Goal: Task Accomplishment & Management: Use online tool/utility

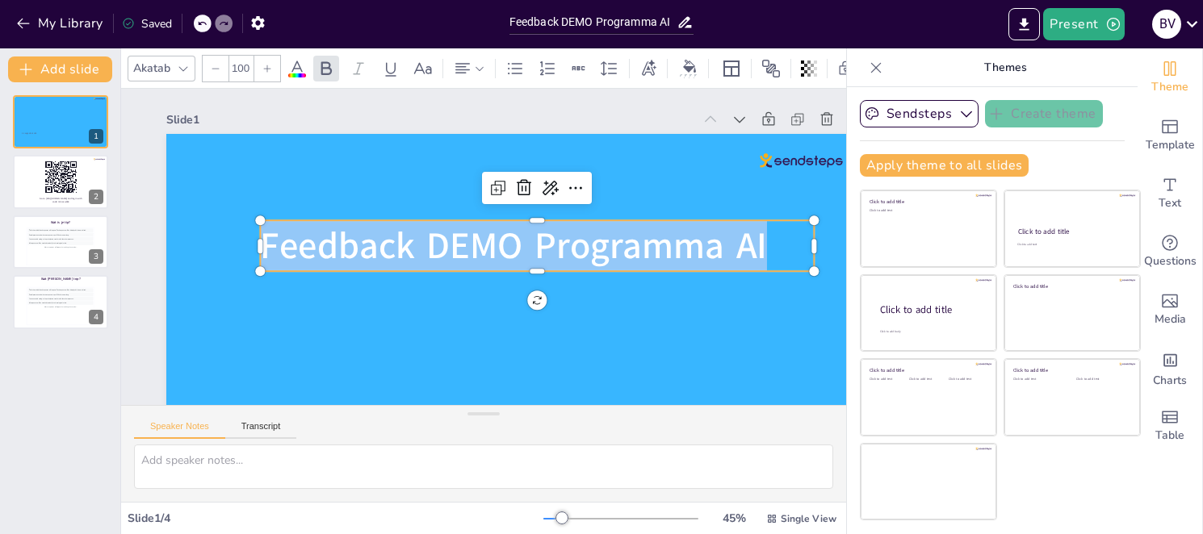
click at [115, 330] on div "21 augustus 2025 1 Go to https://ocwstemt.nl and login with code: minocw464 2 W…" at bounding box center [60, 308] width 120 height 452
click at [140, 323] on div "Slide 1 21 augustus 2025 Feedback DEMO Programma AI Slide 2 Go to https://ocwst…" at bounding box center [516, 308] width 791 height 439
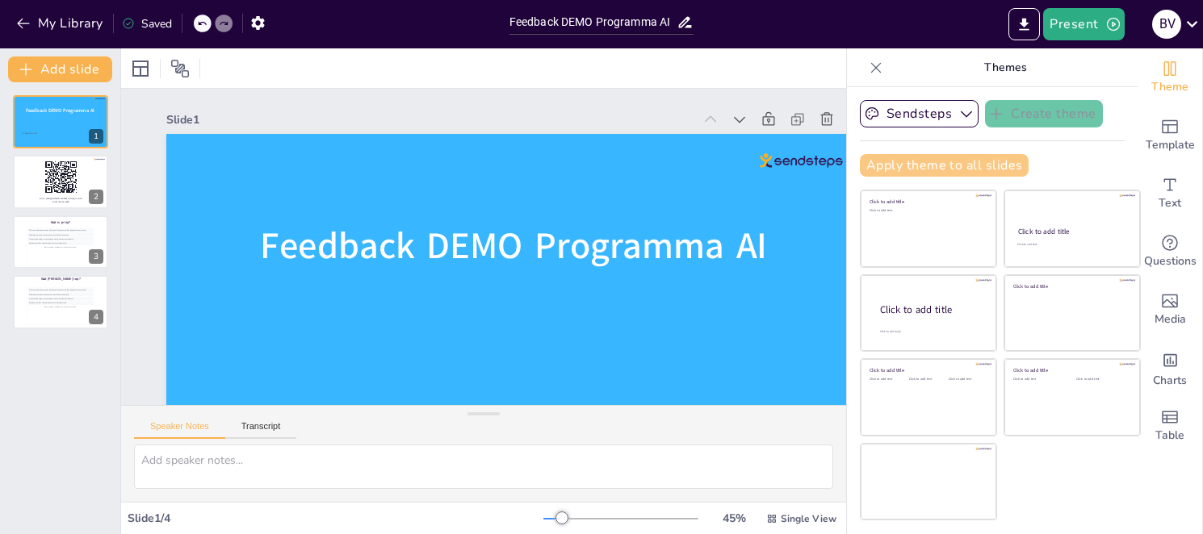
drag, startPoint x: 834, startPoint y: 165, endPoint x: 870, endPoint y: 168, distance: 35.7
click at [867, 167] on div "Theme Template Text Questions Media Charts Table Themes Sendsteps Create theme …" at bounding box center [1024, 291] width 357 height 486
click at [868, 71] on icon at bounding box center [876, 68] width 16 height 16
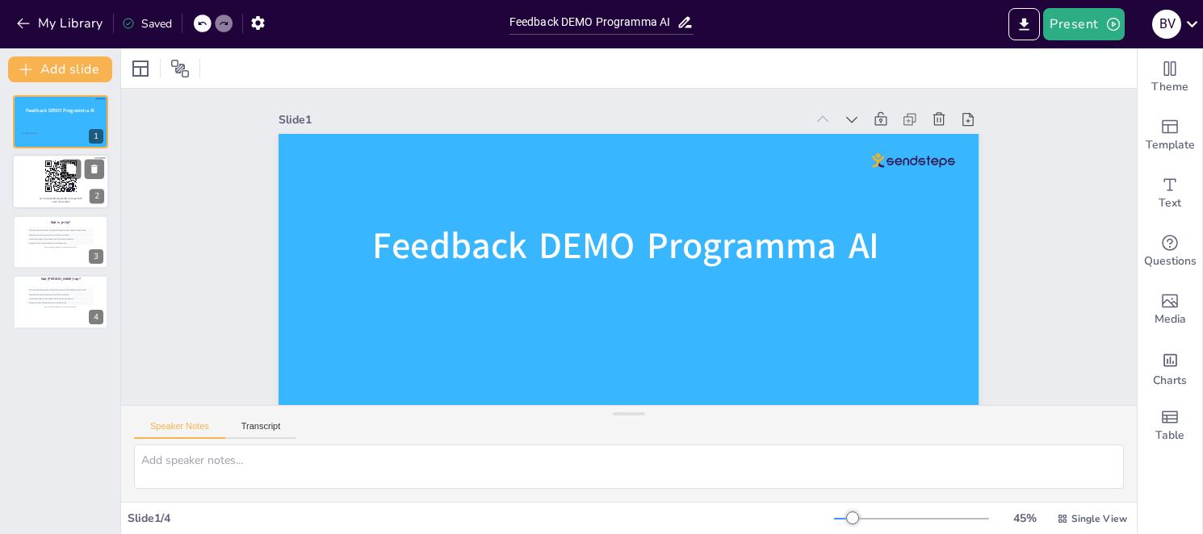
click at [49, 201] on p "Go to [URL][DOMAIN_NAME] and login with code: minocw464" at bounding box center [61, 201] width 46 height 6
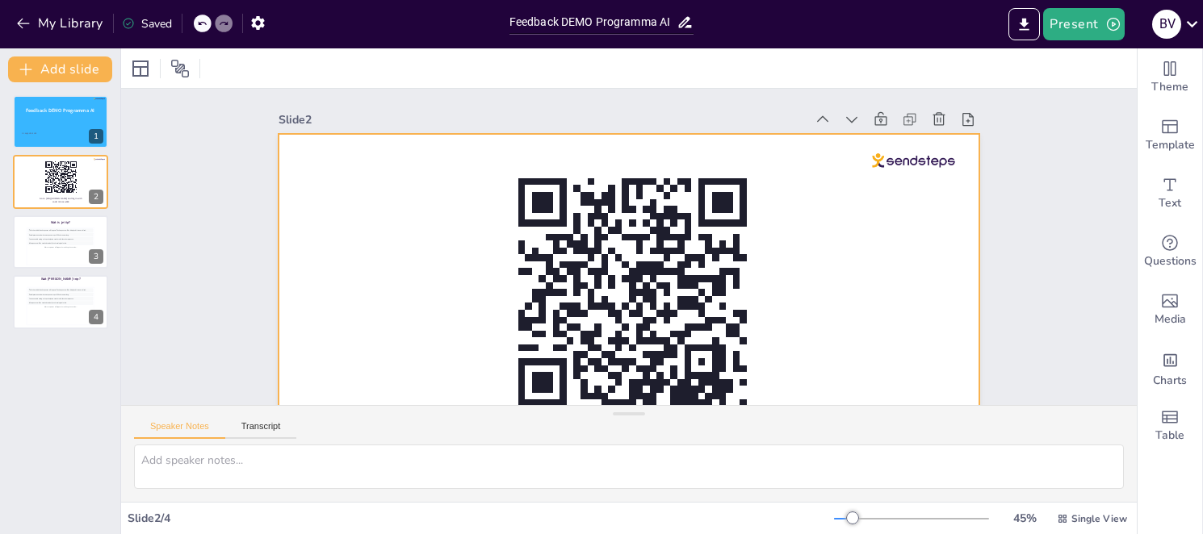
click at [421, 261] on div at bounding box center [629, 331] width 701 height 394
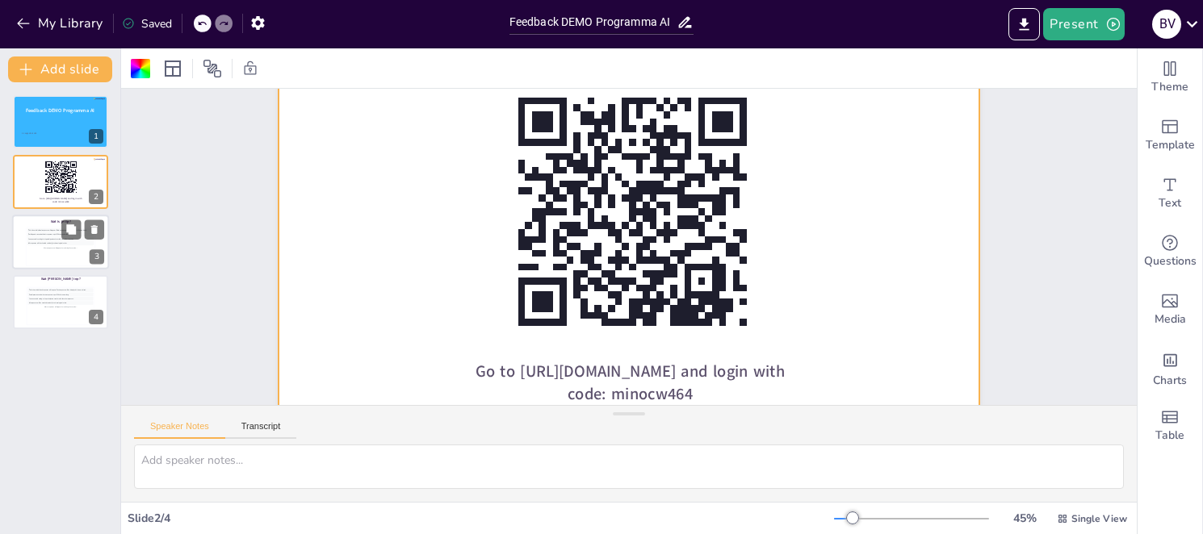
click at [56, 246] on div "More responses will appear here during the session..." at bounding box center [60, 248] width 66 height 4
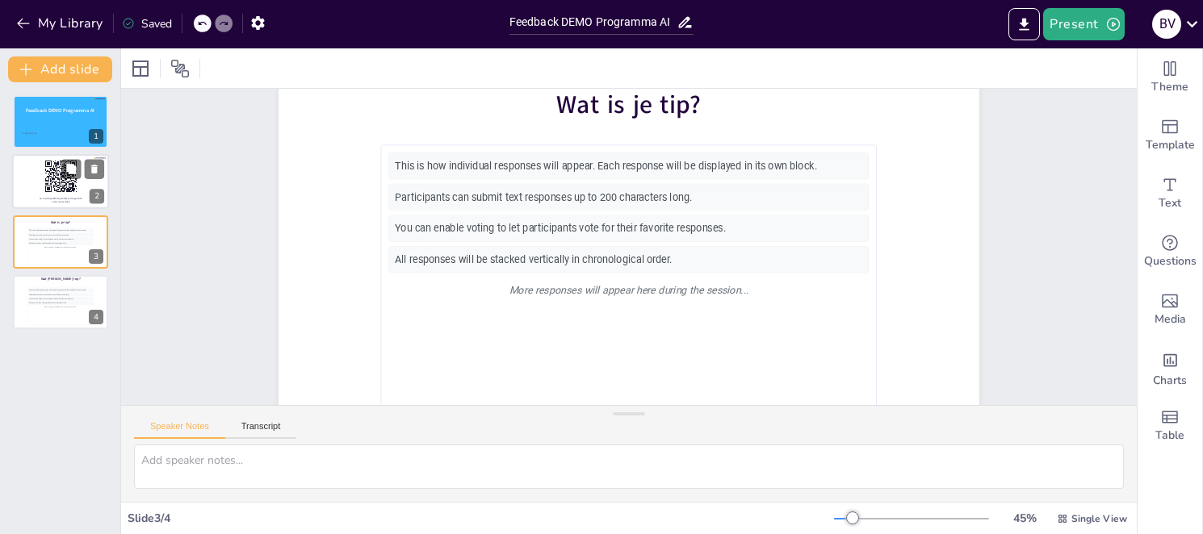
click at [70, 183] on rect at bounding box center [61, 177] width 34 height 34
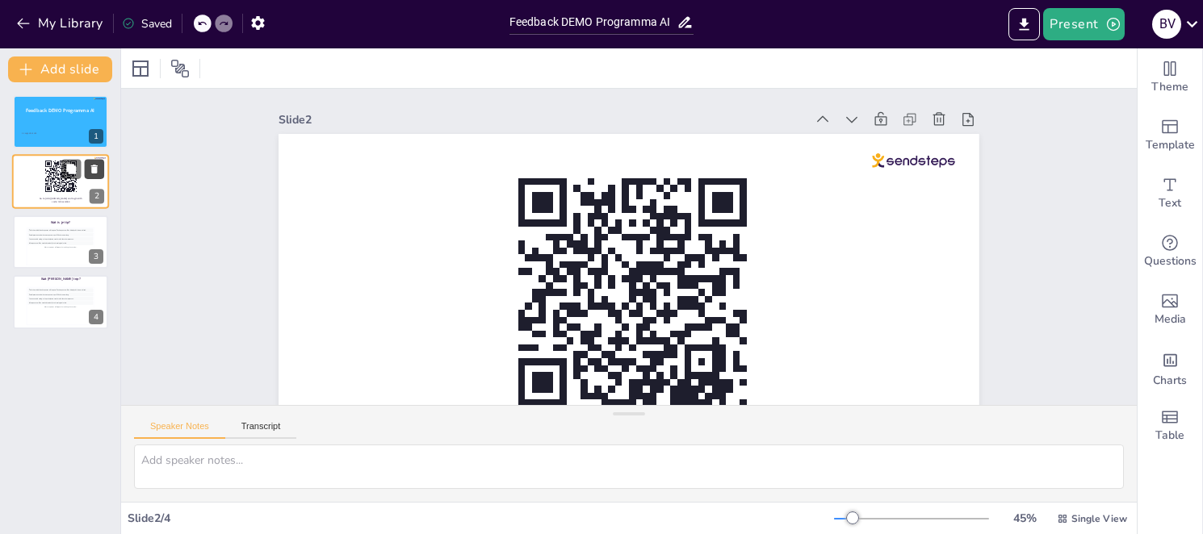
click at [91, 174] on icon at bounding box center [94, 169] width 11 height 11
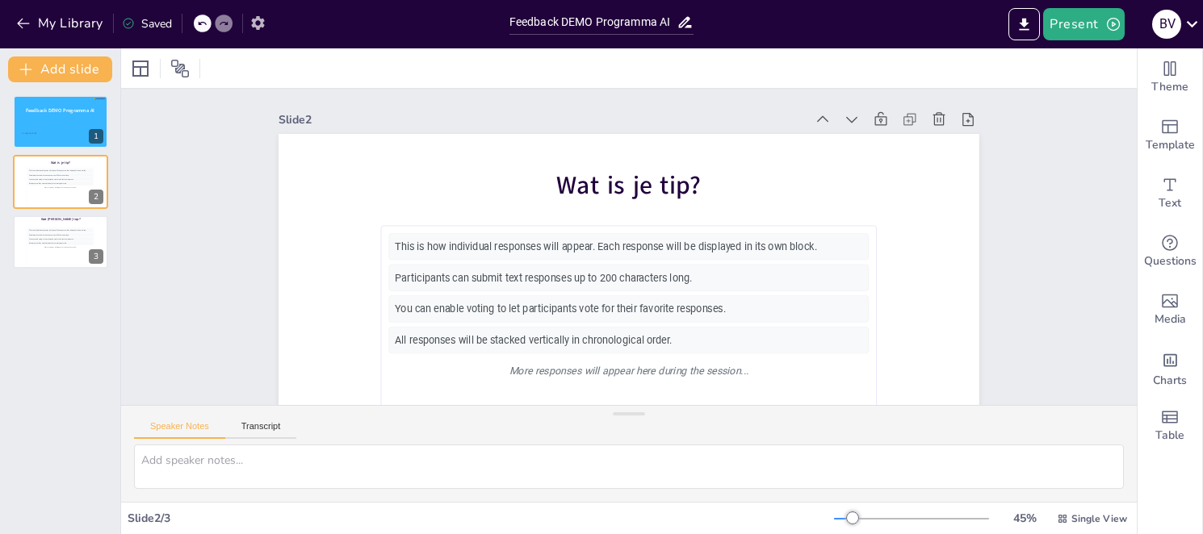
click at [258, 28] on icon "button" at bounding box center [257, 23] width 13 height 14
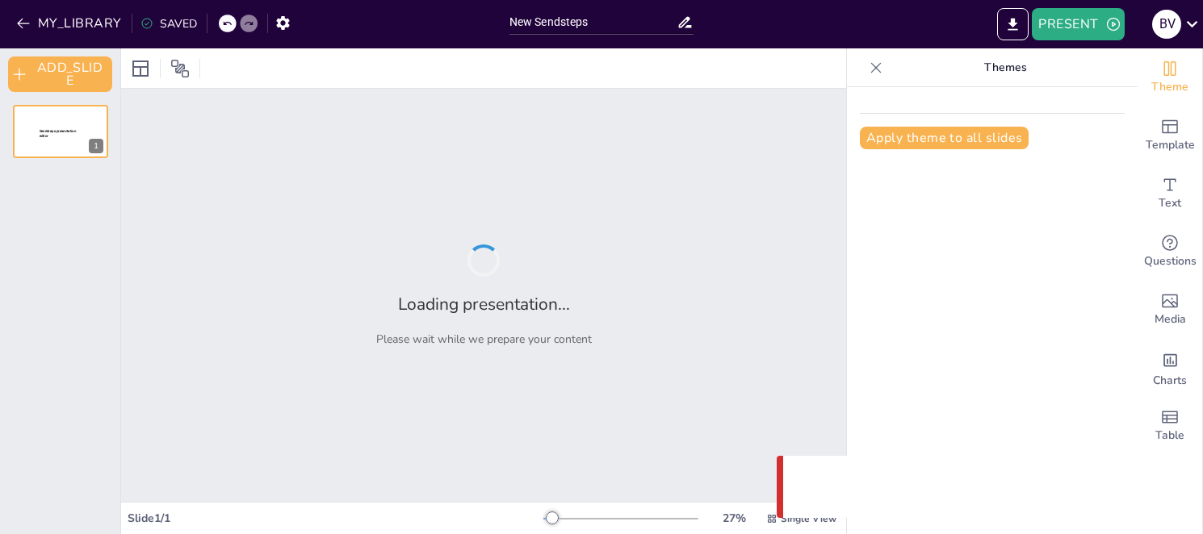
type input "New Sendsteps"
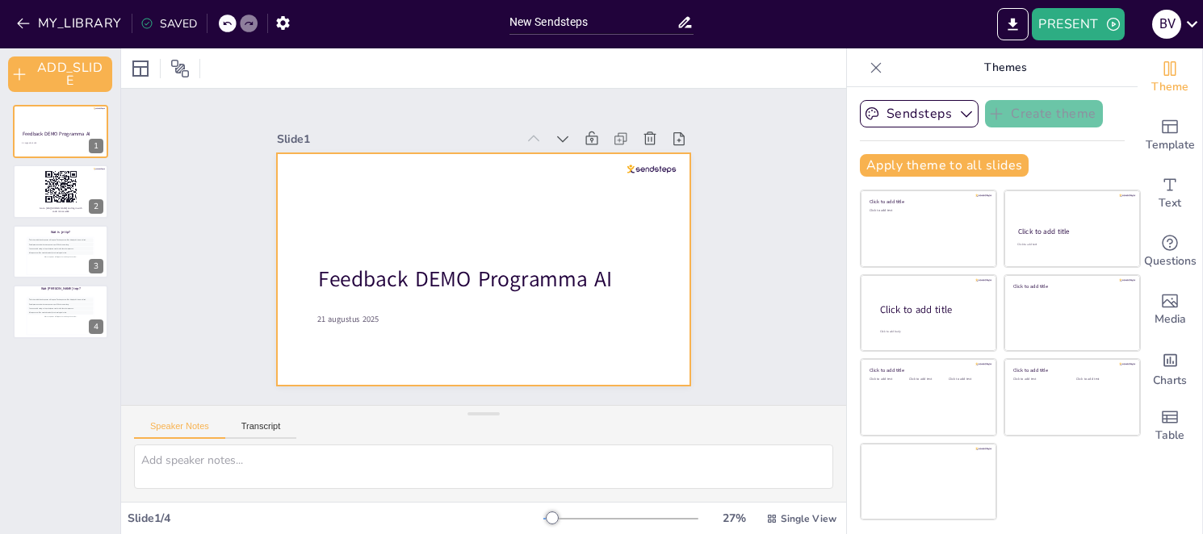
click at [308, 202] on div at bounding box center [471, 265] width 472 height 431
click at [148, 63] on div at bounding box center [140, 68] width 19 height 19
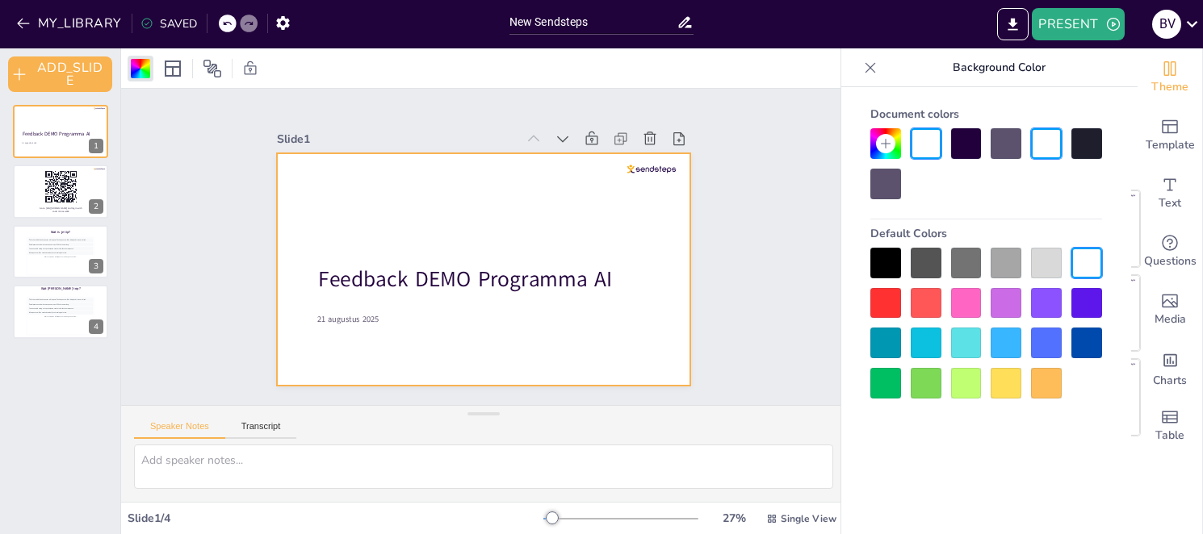
click at [1086, 344] on div at bounding box center [1086, 343] width 31 height 31
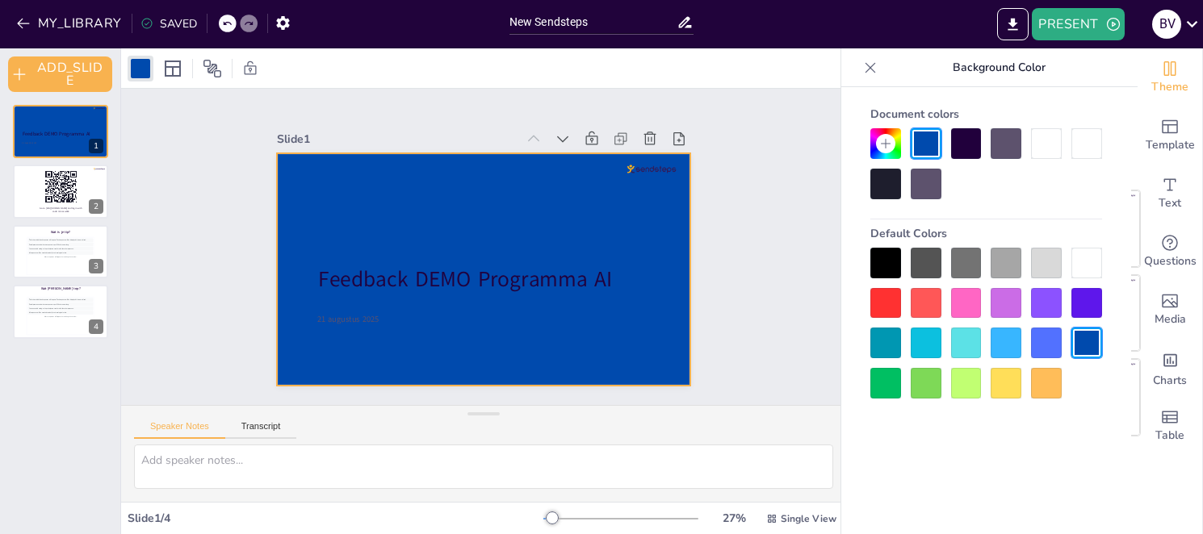
click at [1035, 346] on div at bounding box center [1046, 343] width 31 height 31
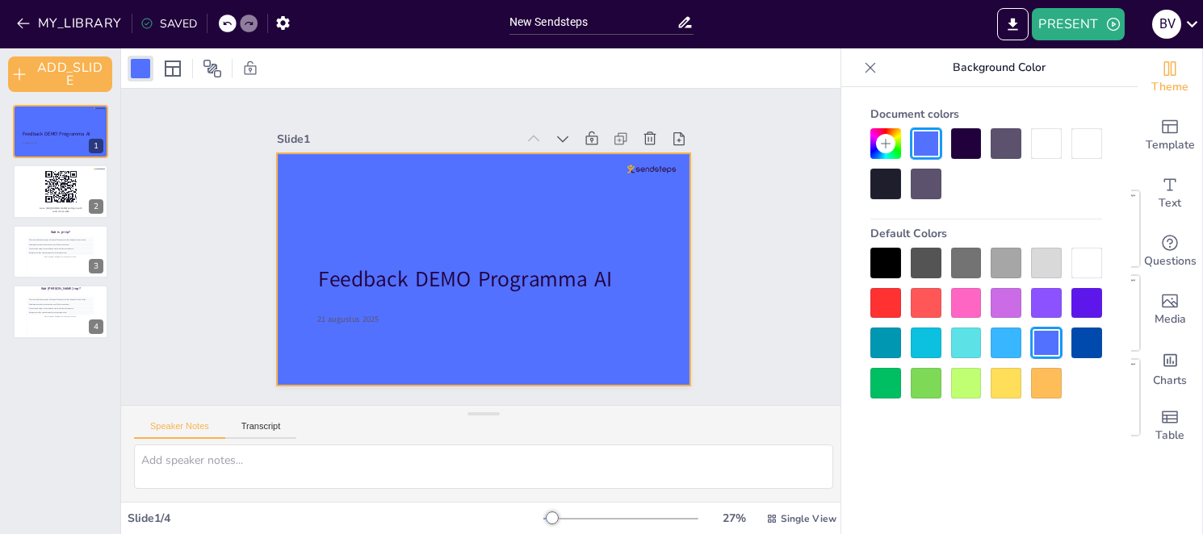
click at [1017, 351] on div at bounding box center [1006, 343] width 31 height 31
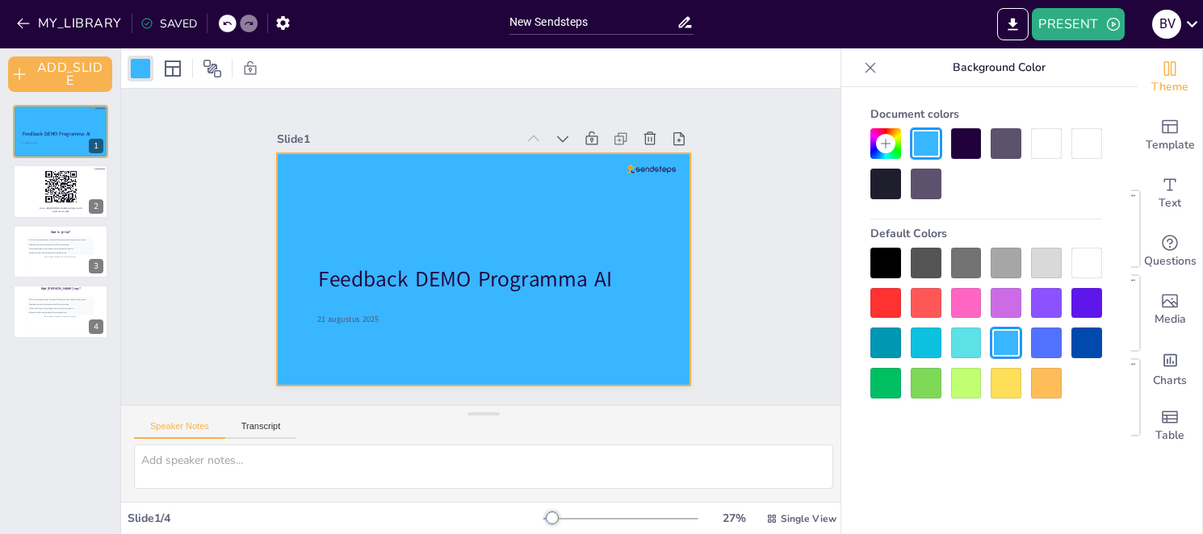
click at [924, 347] on div at bounding box center [926, 343] width 31 height 31
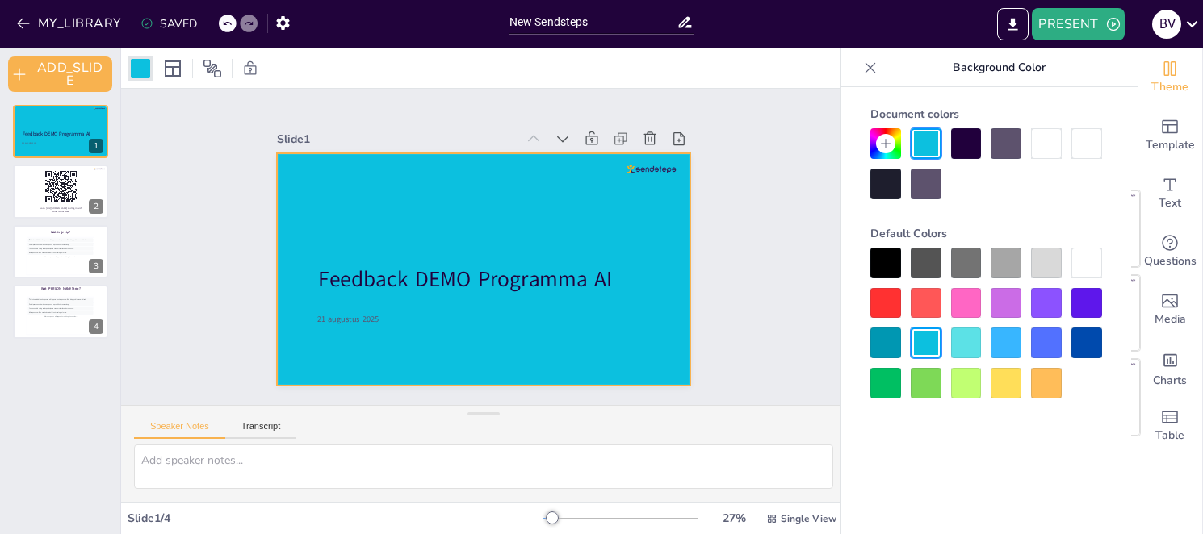
click at [885, 345] on div at bounding box center [885, 343] width 31 height 31
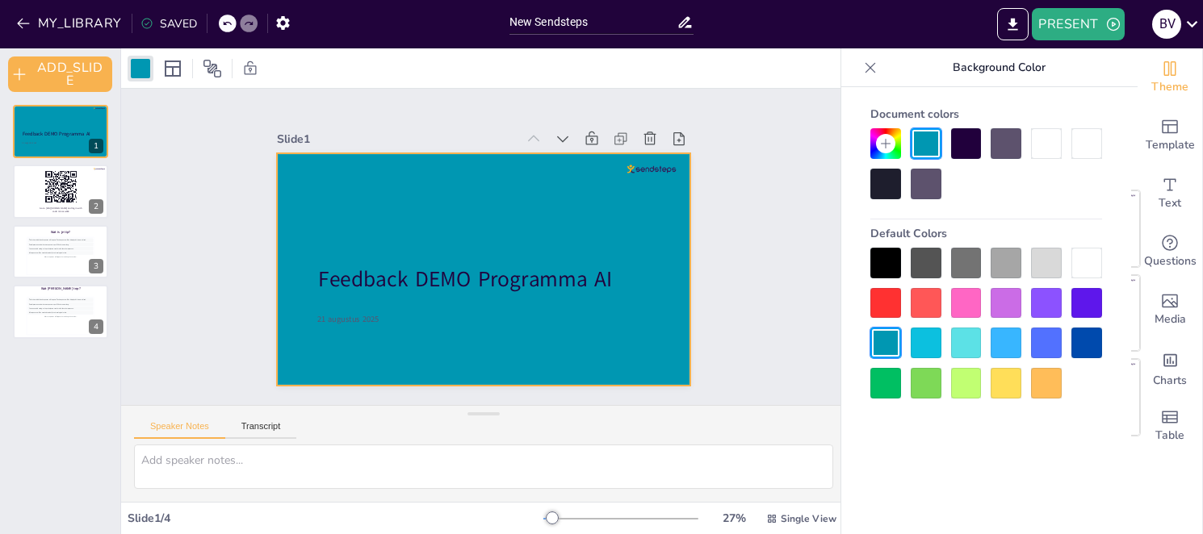
click at [1010, 346] on div at bounding box center [1006, 343] width 31 height 31
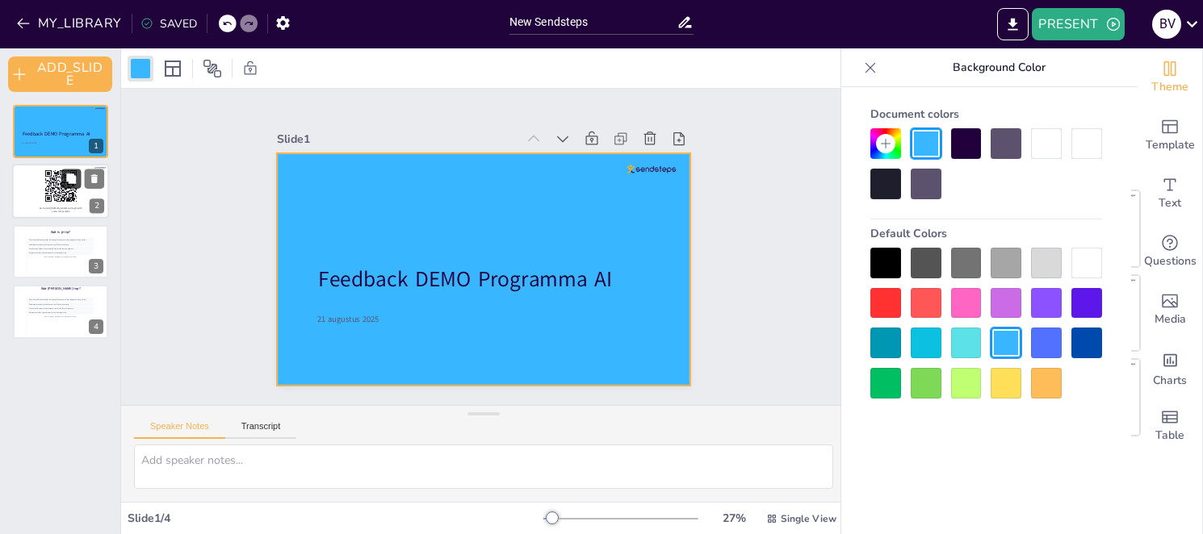
click at [80, 185] on button at bounding box center [70, 179] width 19 height 19
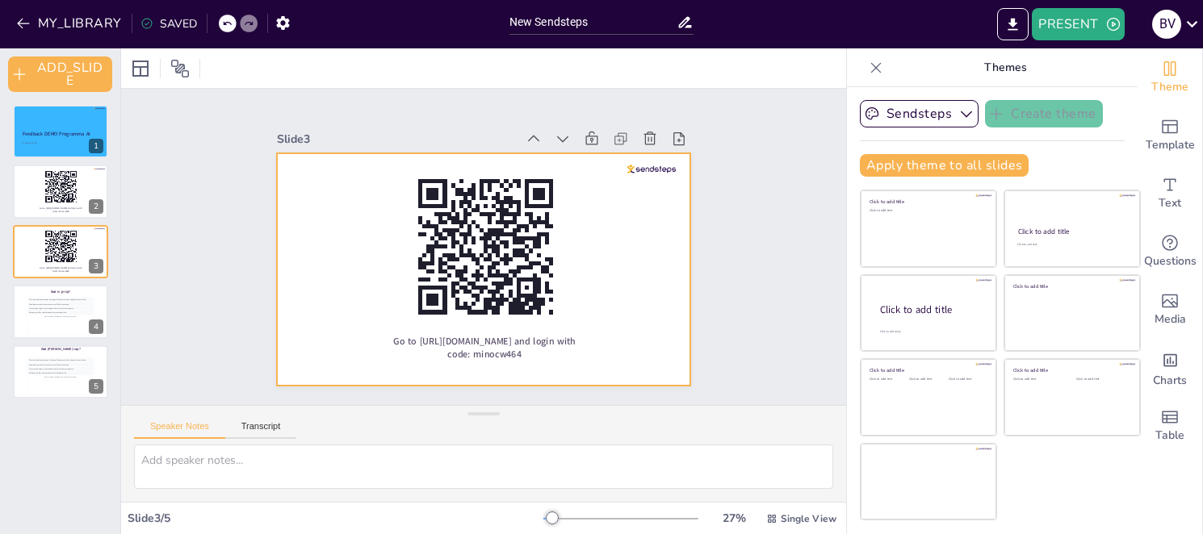
click at [308, 206] on div at bounding box center [480, 224] width 435 height 275
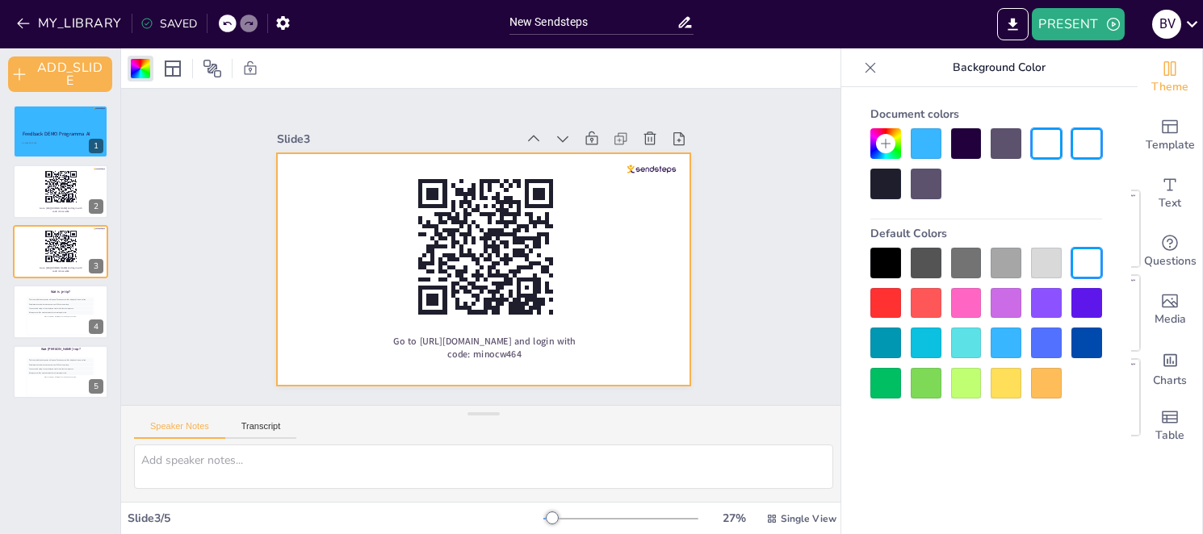
click at [1004, 340] on div at bounding box center [1006, 343] width 31 height 31
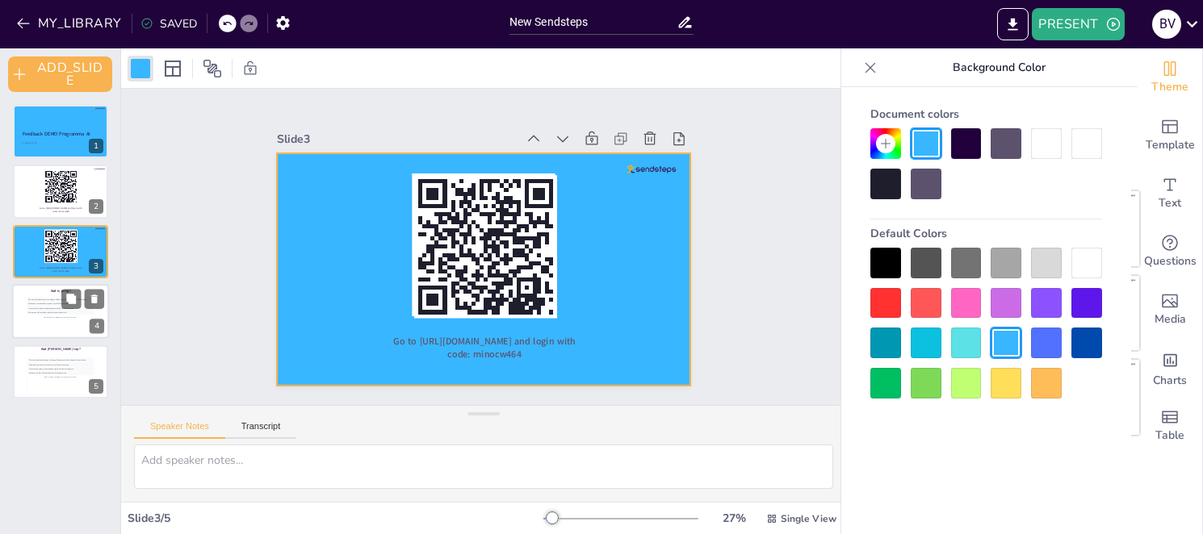
click at [52, 299] on div "This is how individual responses will appear. Each response will be displayed i…" at bounding box center [60, 301] width 66 height 4
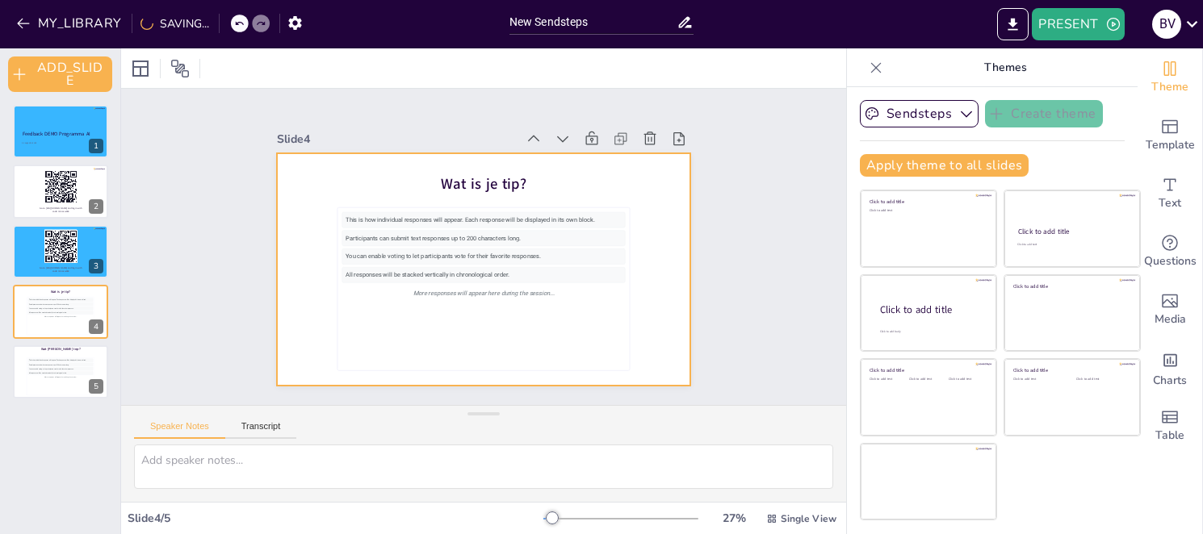
click at [324, 245] on div at bounding box center [461, 244] width 275 height 435
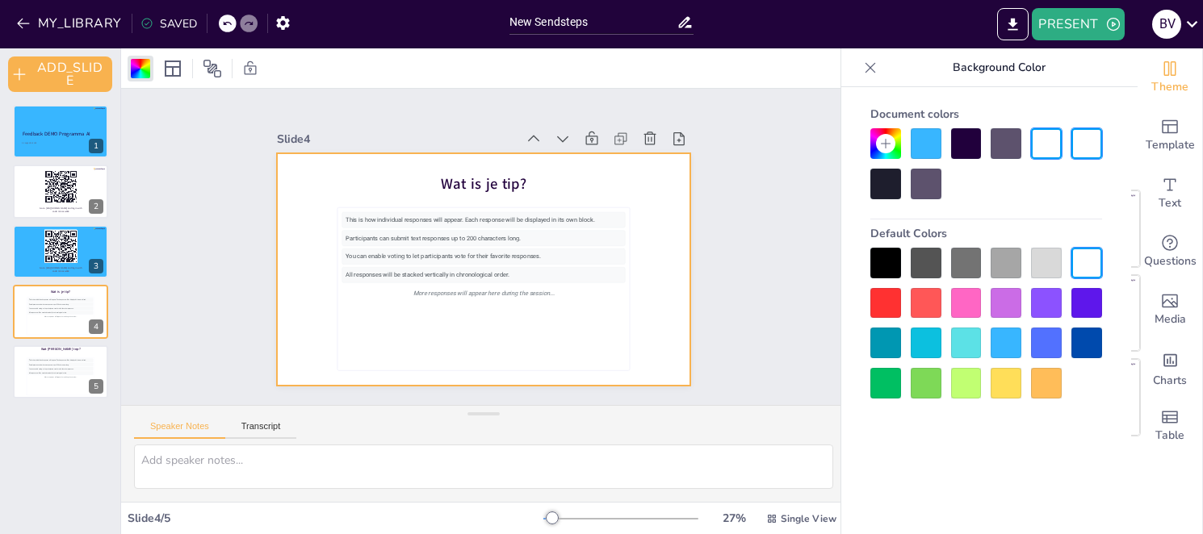
click at [1009, 346] on div at bounding box center [1006, 343] width 31 height 31
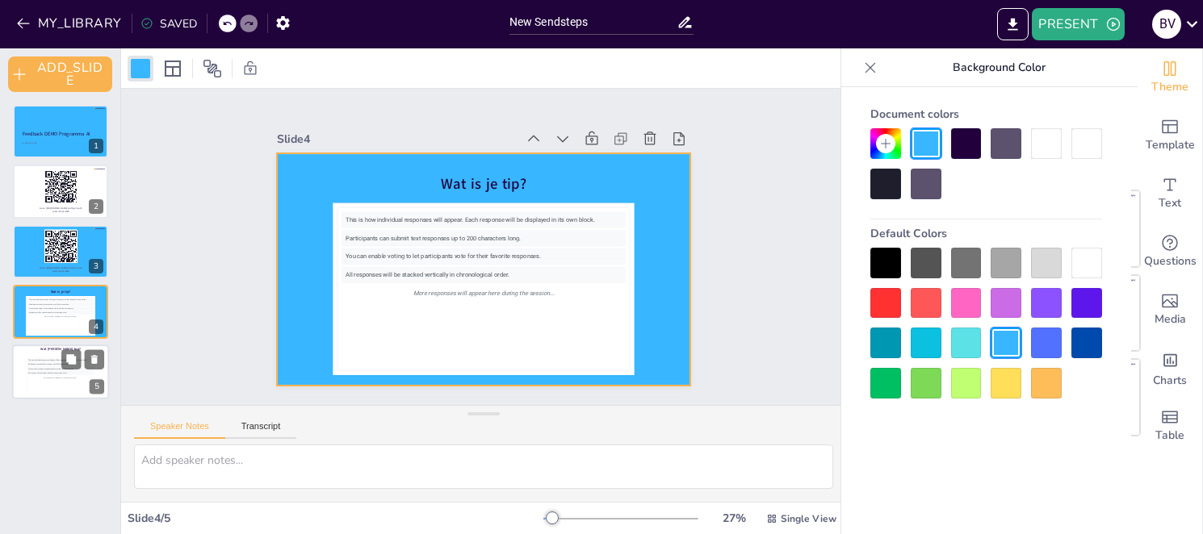
click at [23, 369] on div at bounding box center [60, 372] width 97 height 55
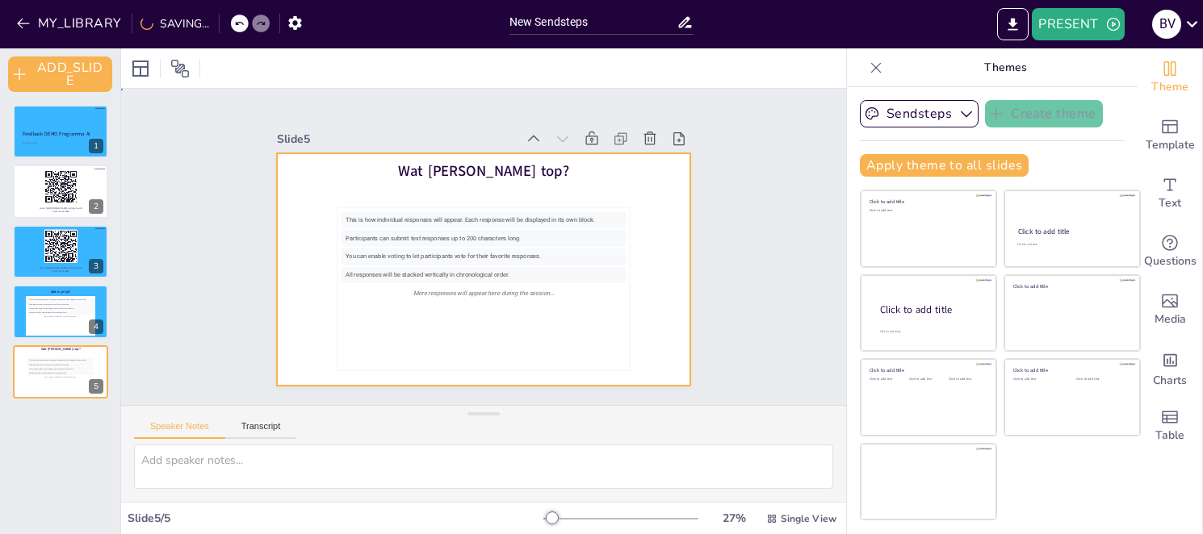
click at [283, 321] on div at bounding box center [468, 231] width 463 height 450
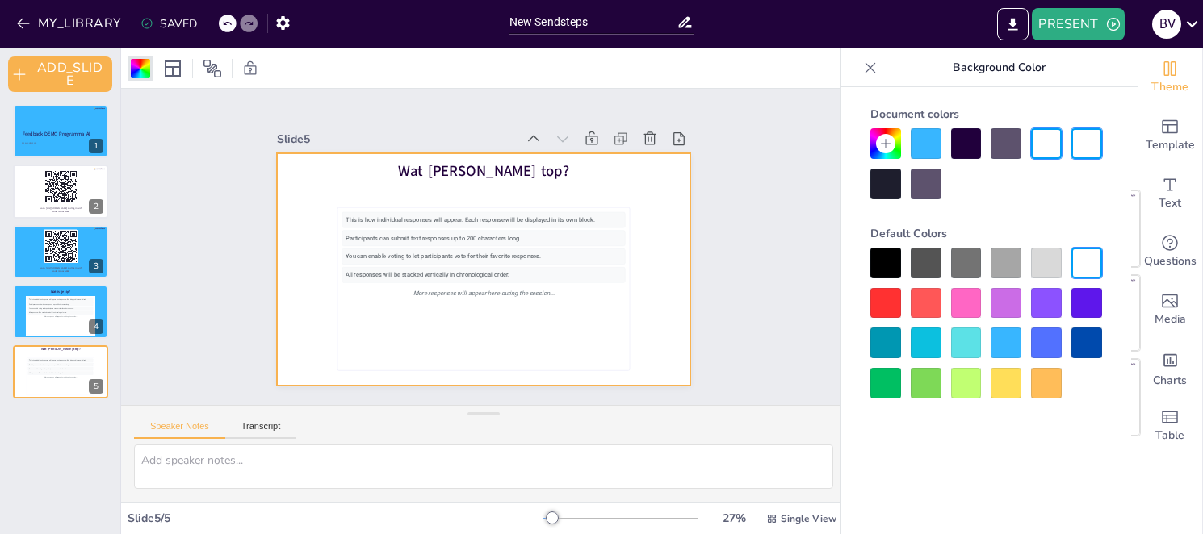
click at [1001, 349] on div at bounding box center [1006, 343] width 31 height 31
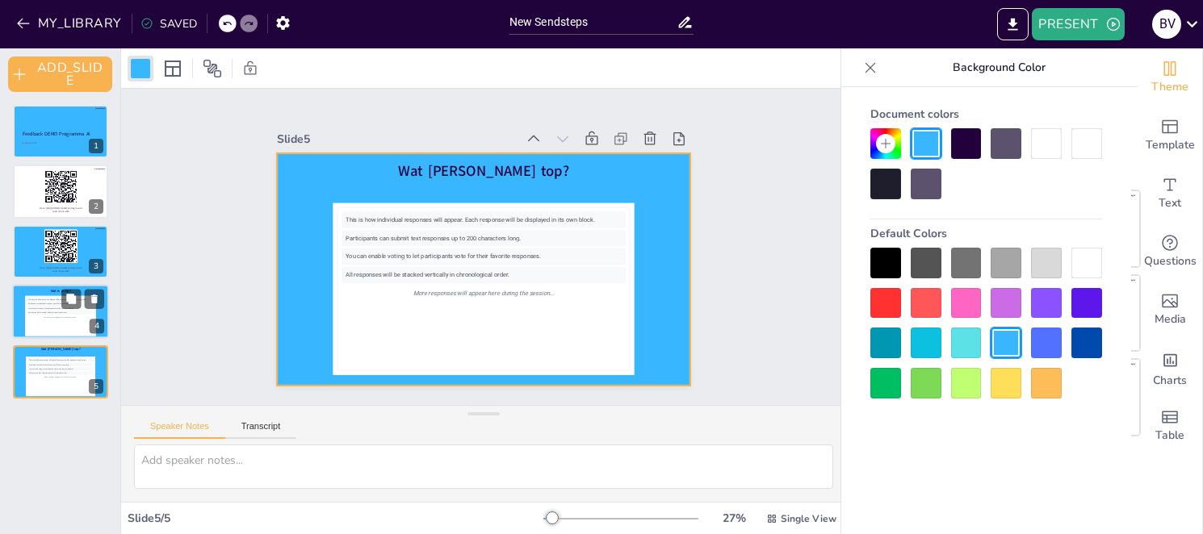
click at [36, 309] on div "You can enable voting to let participants vote for their favorite responses." at bounding box center [60, 309] width 66 height 4
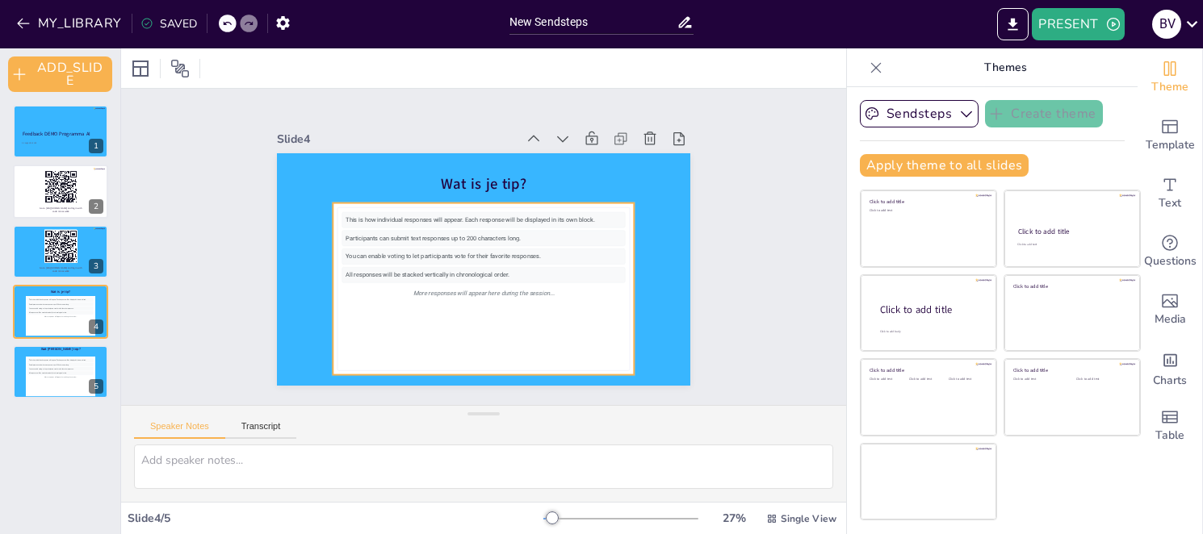
click at [597, 286] on div "More responses will appear here during the session..." at bounding box center [515, 212] width 221 height 201
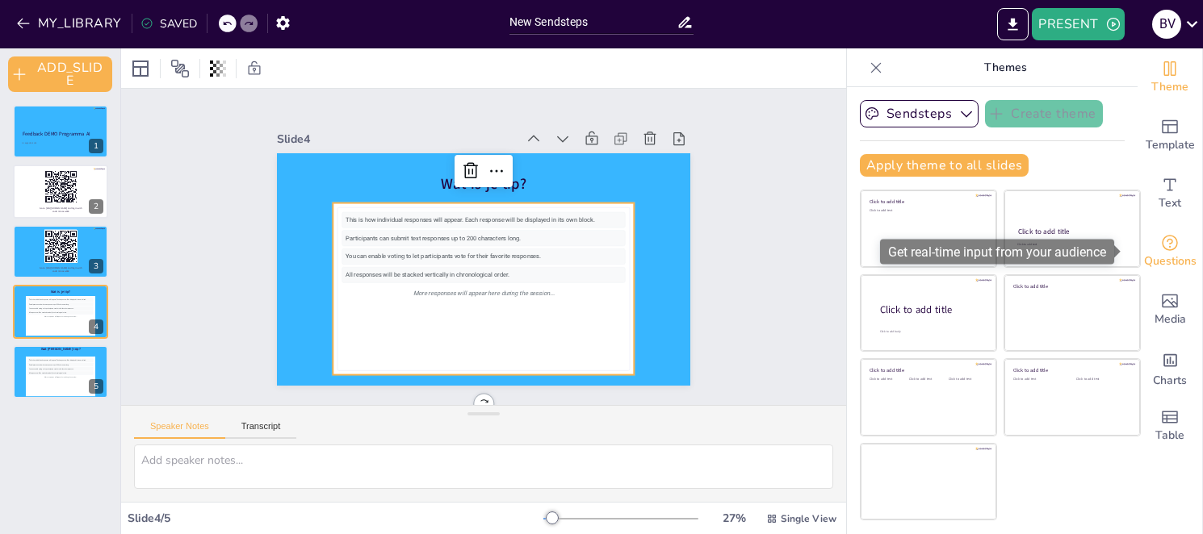
click at [1160, 258] on span "Questions" at bounding box center [1170, 262] width 52 height 18
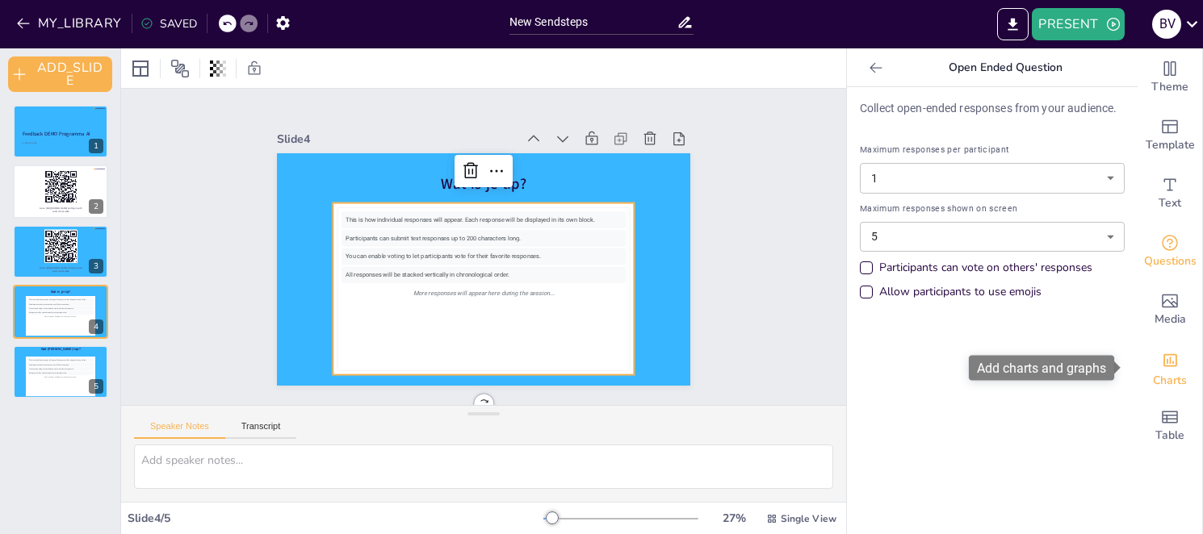
click at [1155, 377] on span "Charts" at bounding box center [1170, 381] width 34 height 18
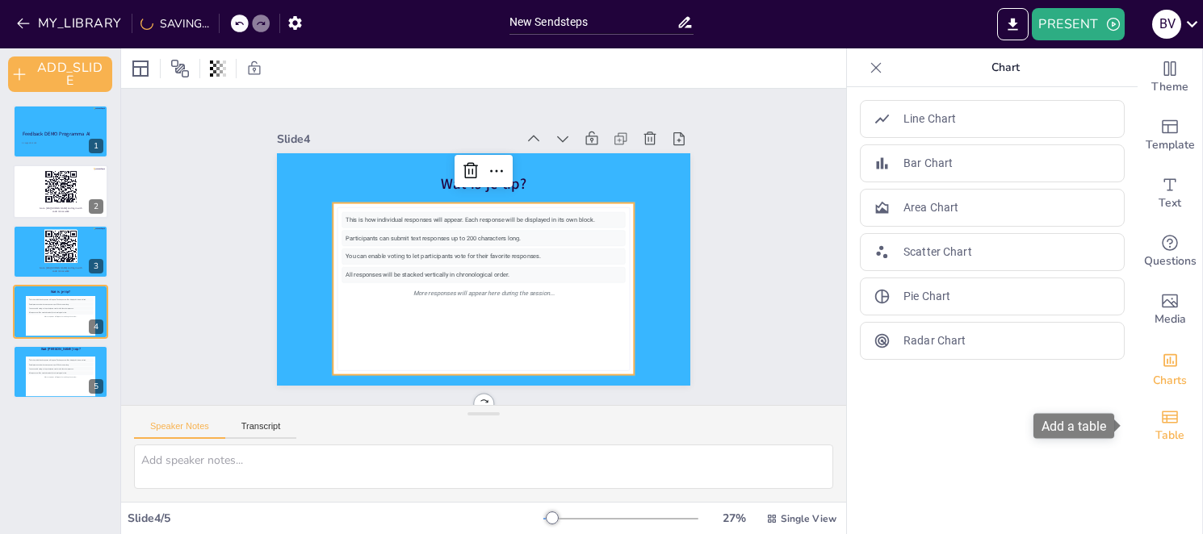
click at [1162, 421] on icon "Add a table" at bounding box center [1170, 417] width 16 height 12
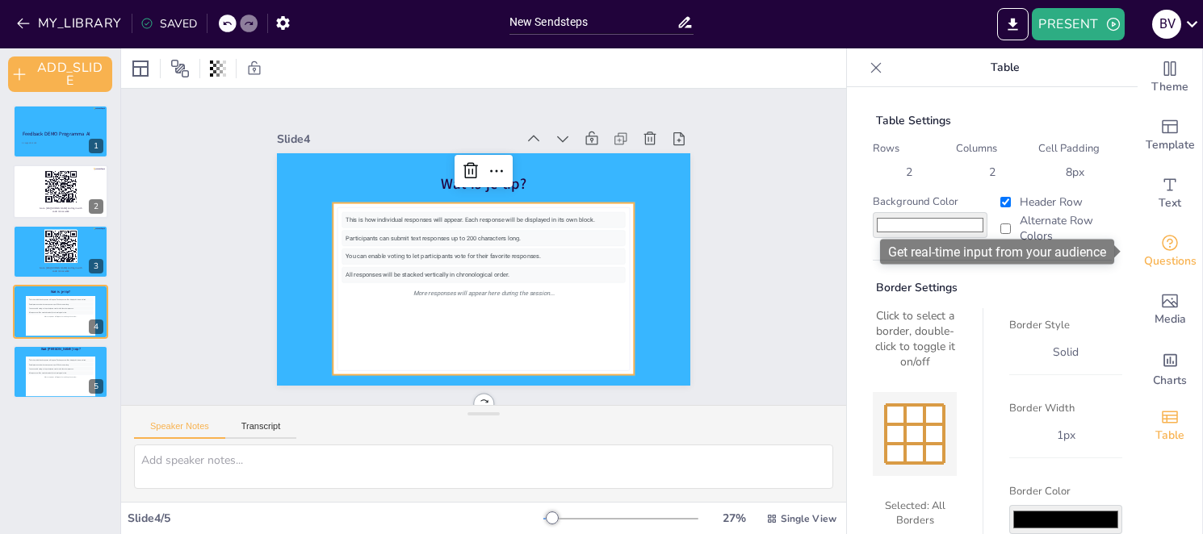
click at [1154, 255] on span "Questions" at bounding box center [1170, 262] width 52 height 18
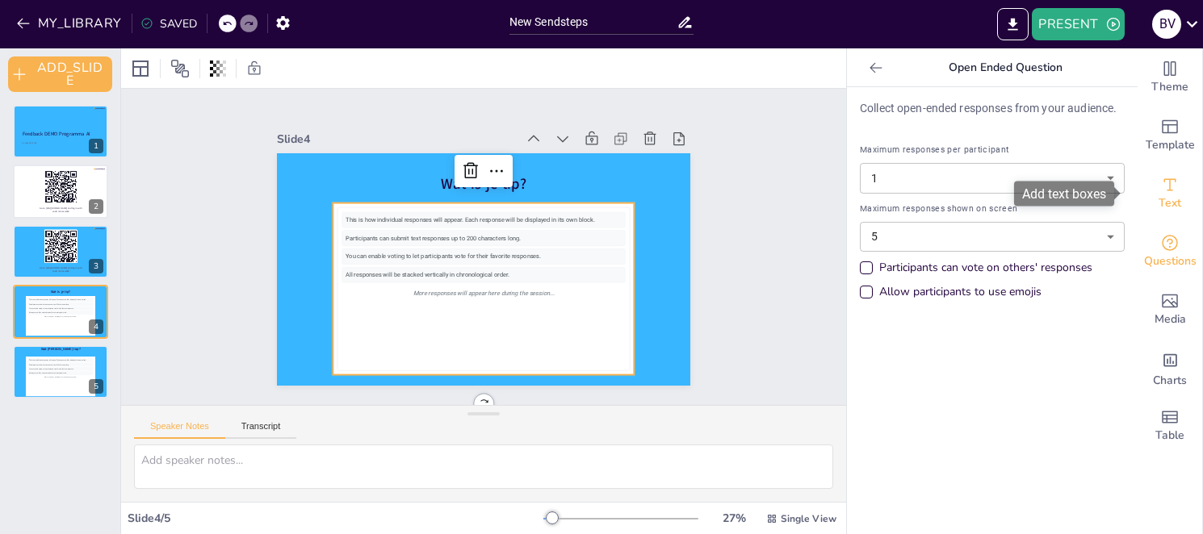
click at [1159, 204] on span "Text" at bounding box center [1170, 204] width 23 height 18
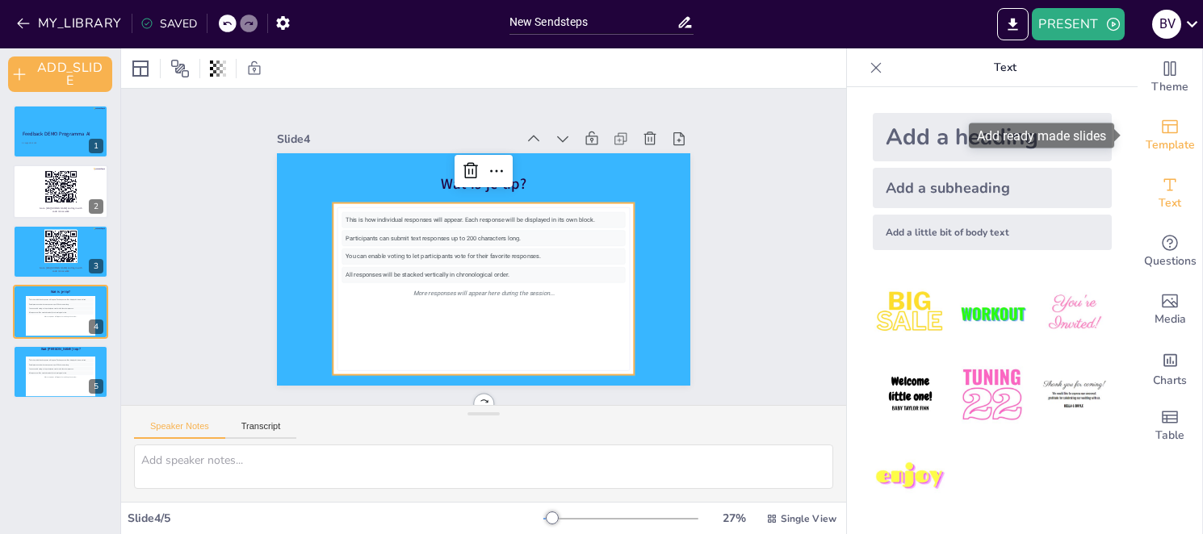
click at [1151, 138] on span "Template" at bounding box center [1170, 145] width 49 height 18
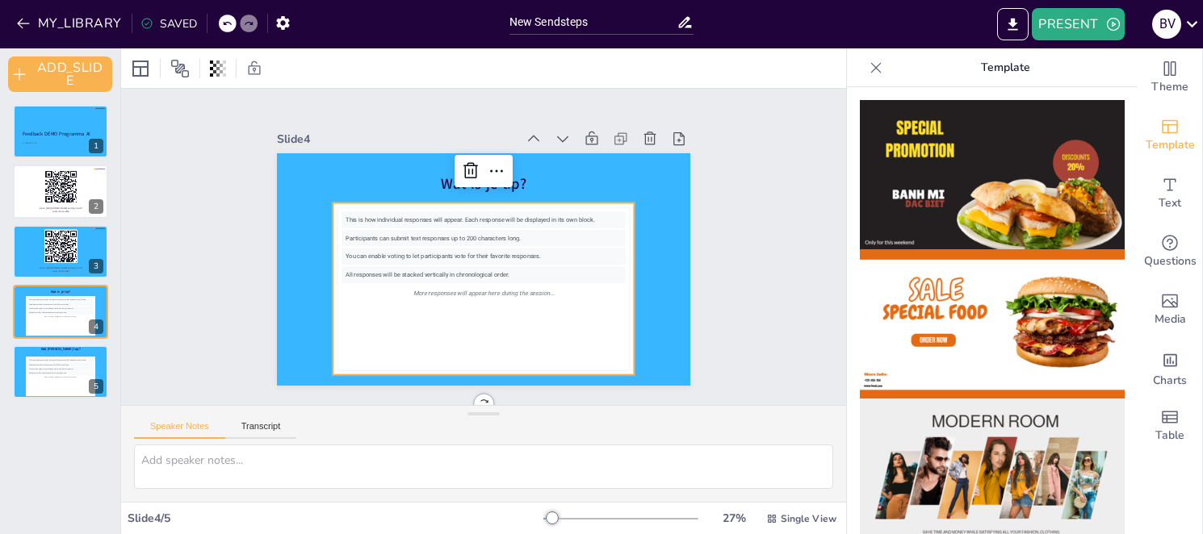
click at [221, 325] on div "Slide 1 Feedback DEMO Programma AI 21 augustus 2025 Slide 2 Go to [URL][DOMAIN_…" at bounding box center [483, 246] width 525 height 787
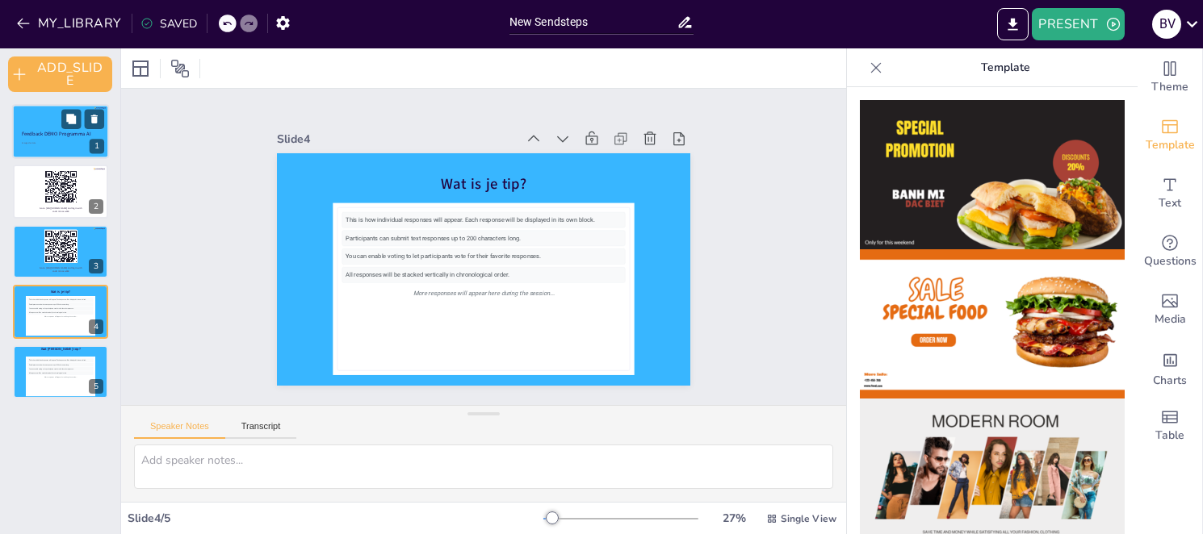
click at [44, 107] on div at bounding box center [60, 131] width 97 height 55
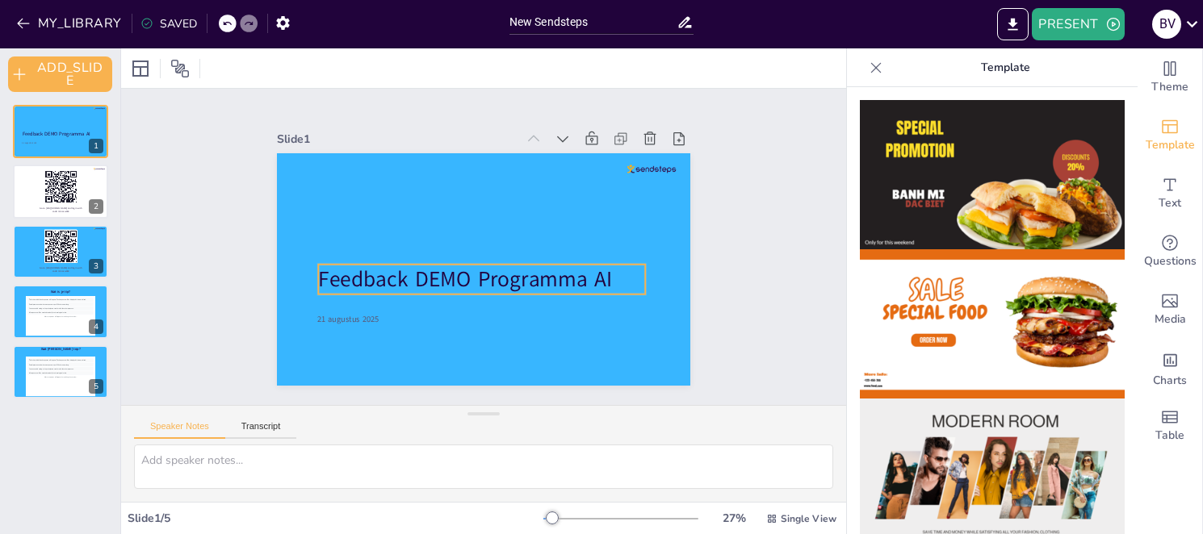
click at [408, 280] on span "Feedback DEMO Programma AI" at bounding box center [446, 248] width 173 height 270
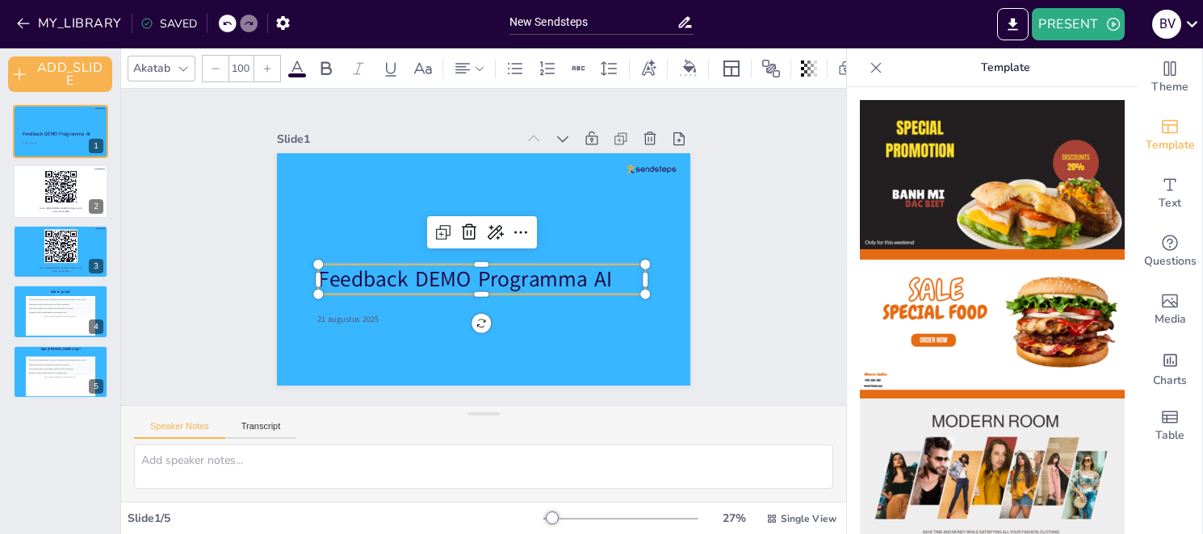
click at [364, 269] on span "Feedback DEMO Programma AI" at bounding box center [465, 280] width 294 height 30
click at [419, 269] on span "Feedback DEMO Programma AI" at bounding box center [449, 233] width 60 height 296
click at [364, 269] on span "Feedback DEMO Programma AI" at bounding box center [453, 269] width 280 height 146
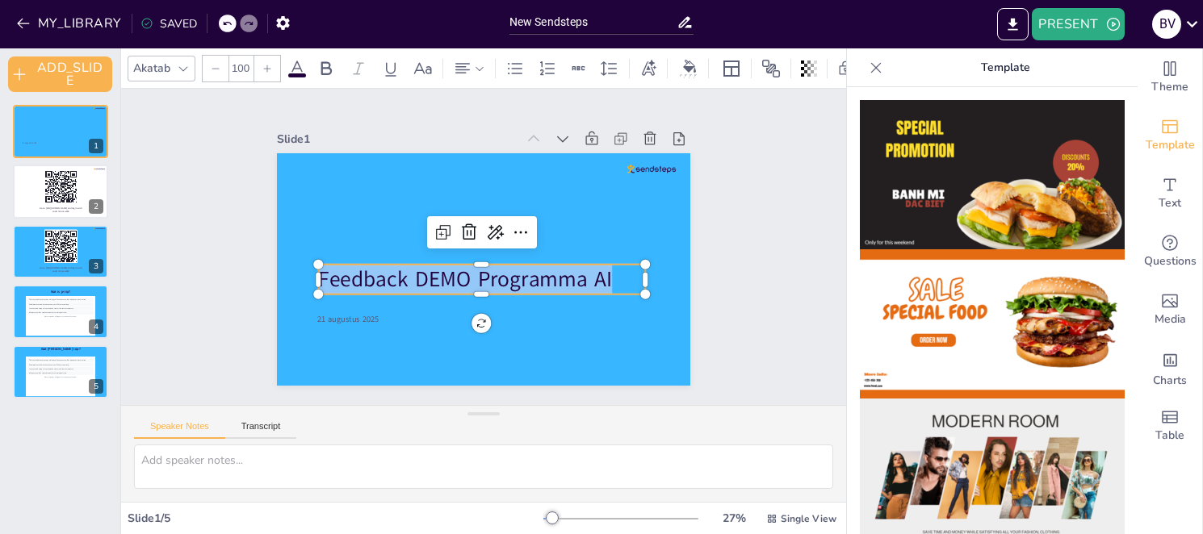
click at [293, 62] on icon at bounding box center [297, 68] width 15 height 15
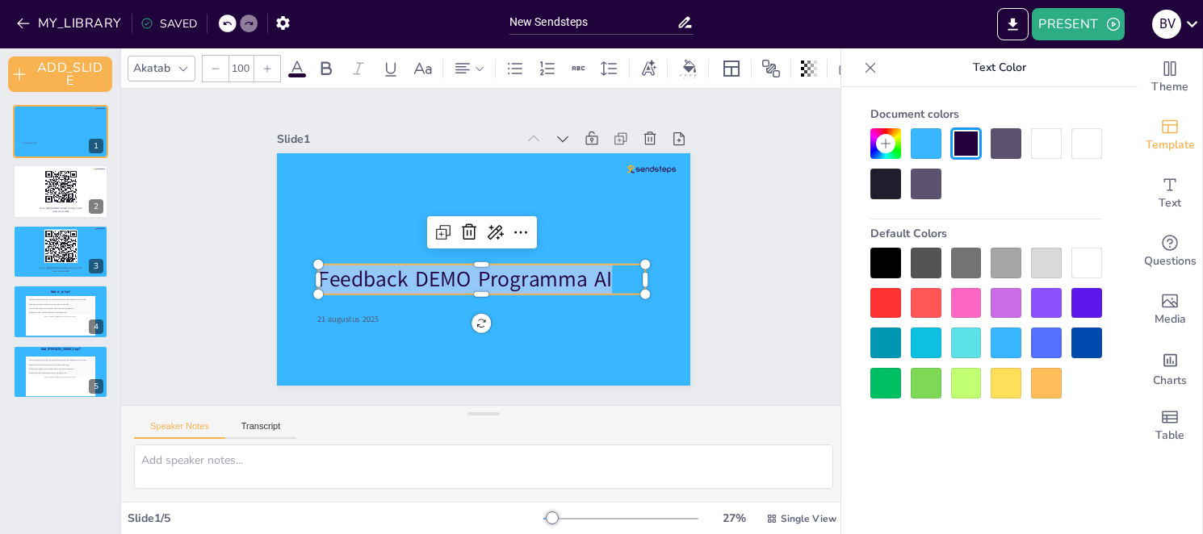
click at [1096, 266] on div at bounding box center [1086, 263] width 31 height 31
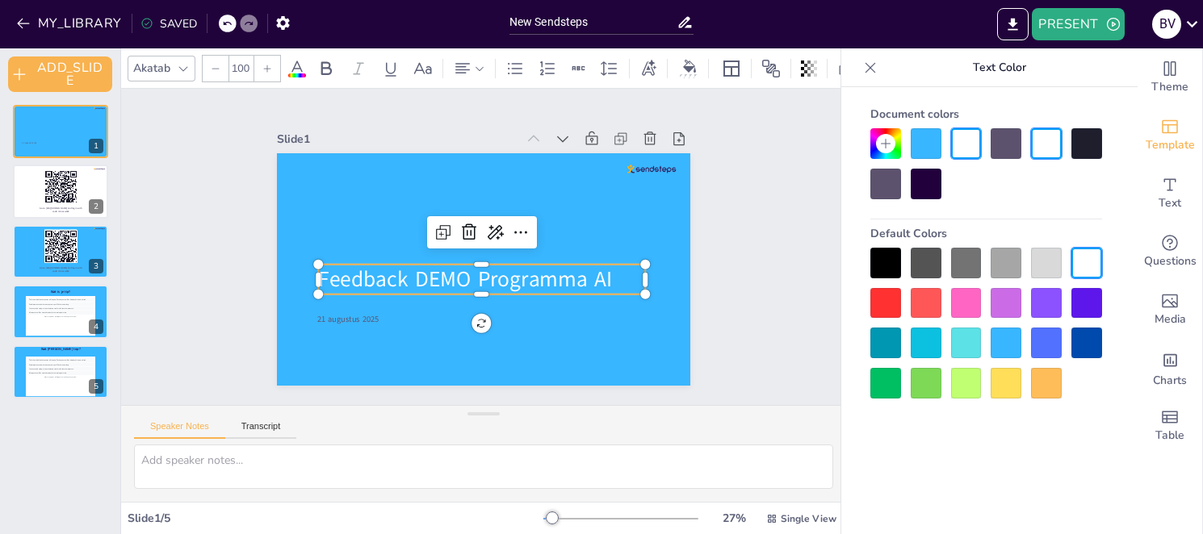
click at [185, 277] on div "Slide 1 21 augustus 2025 Feedback DEMO Programma AI Slide 2 Go to [URL][DOMAIN_…" at bounding box center [483, 247] width 787 height 525
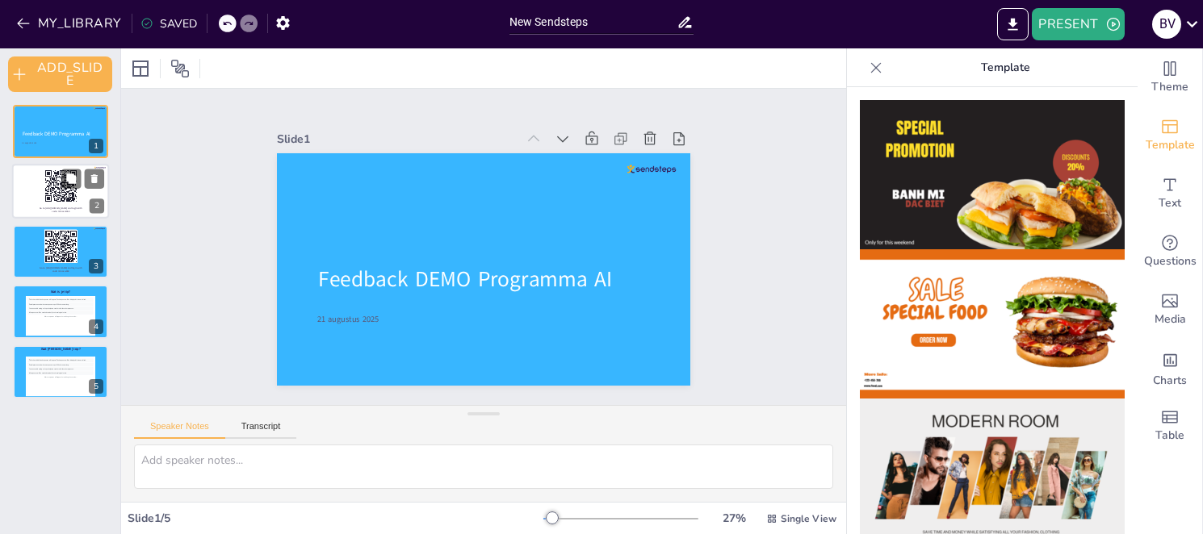
click at [76, 199] on rect at bounding box center [61, 187] width 34 height 34
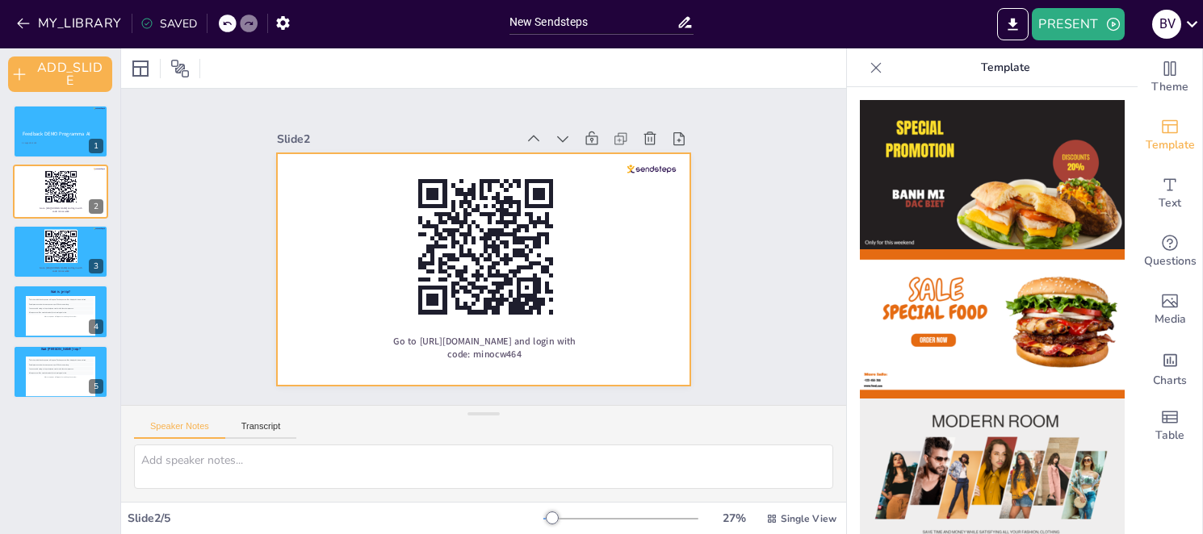
click at [324, 265] on div at bounding box center [480, 224] width 435 height 275
click at [296, 258] on div at bounding box center [479, 224] width 453 height 313
click at [143, 65] on div at bounding box center [140, 68] width 19 height 19
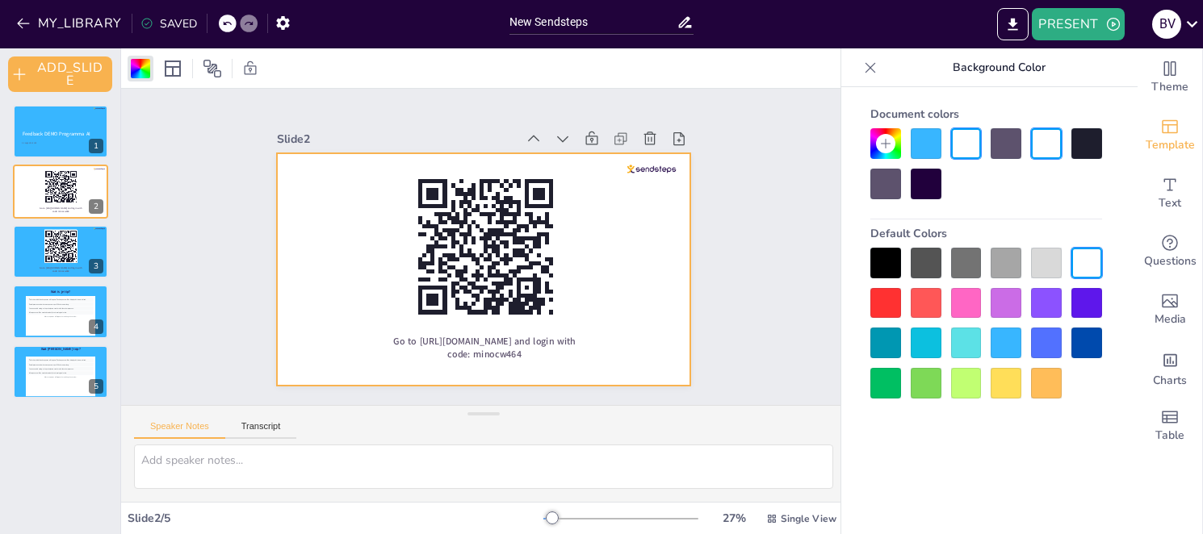
click at [1004, 348] on div at bounding box center [1006, 343] width 31 height 31
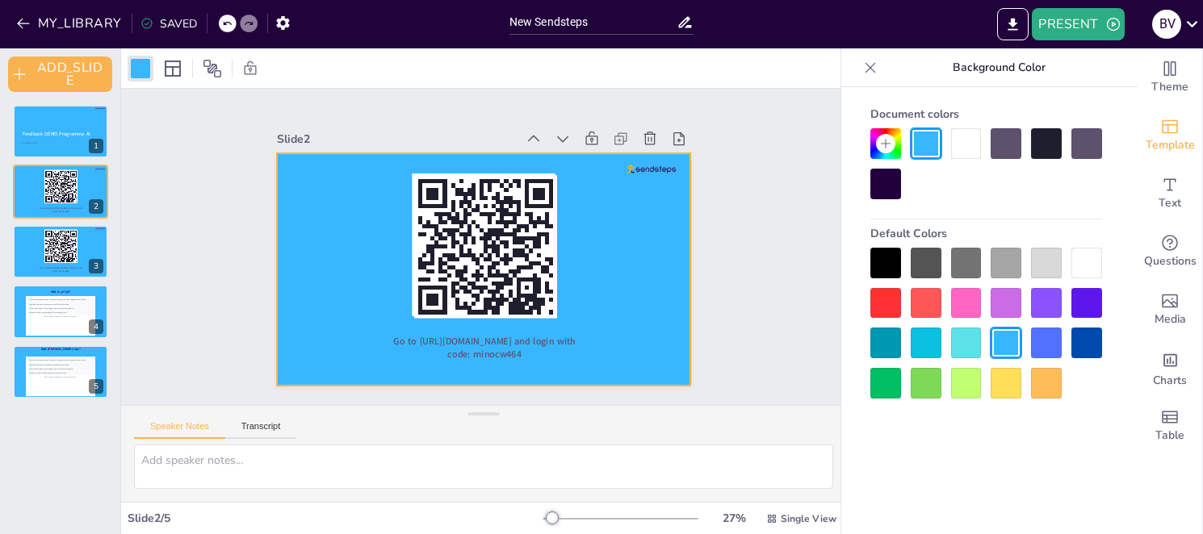
click at [799, 322] on div "Slide 1 Feedback DEMO Programma AI 21 augustus 2025 Slide 2 Go to [URL][DOMAIN_…" at bounding box center [483, 247] width 751 height 720
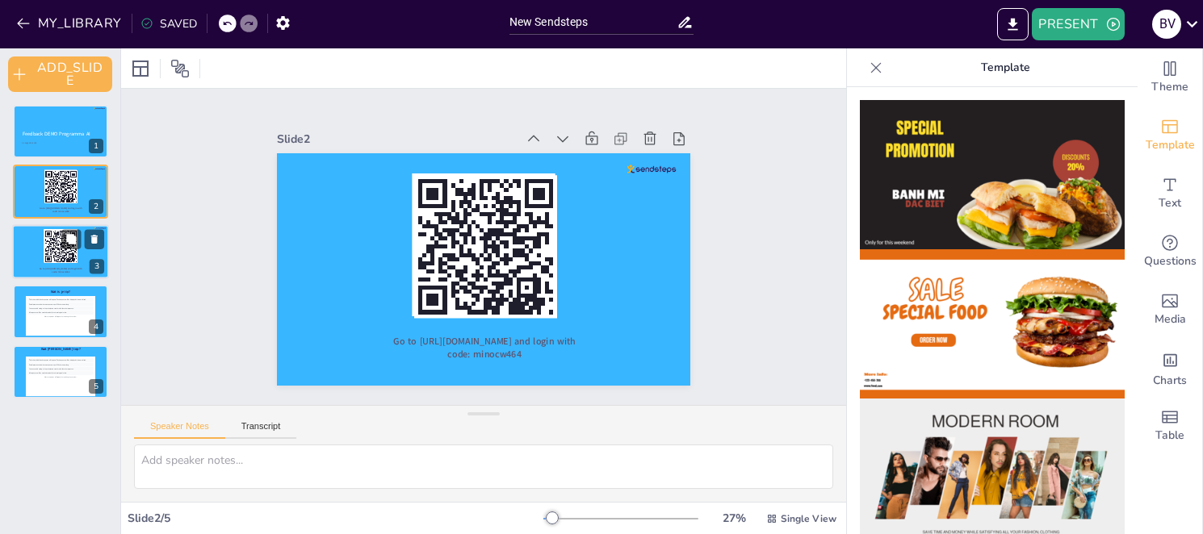
click at [50, 264] on div at bounding box center [60, 251] width 97 height 55
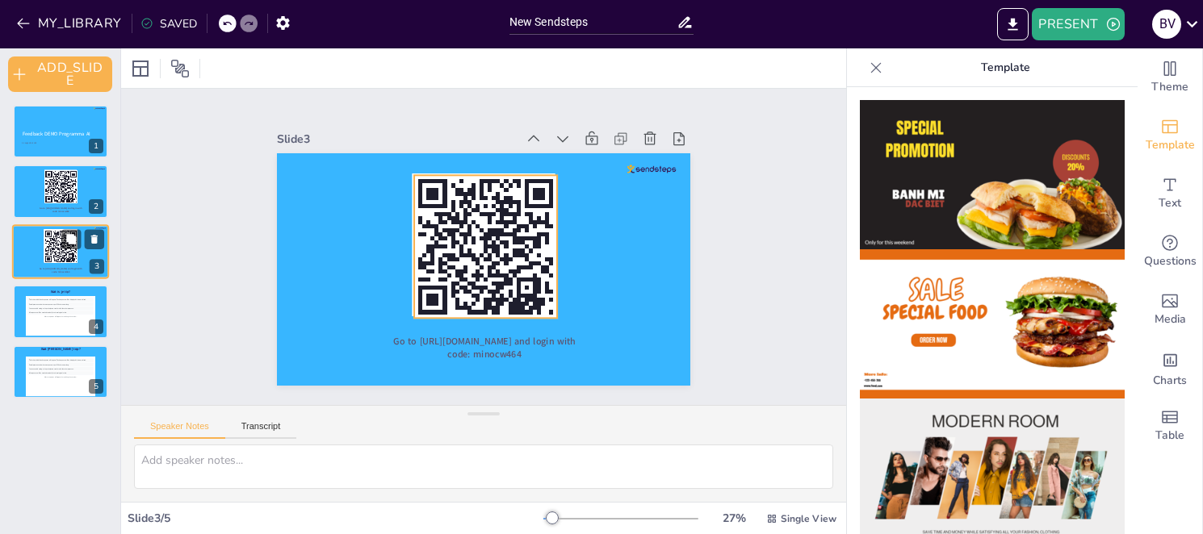
click at [52, 251] on rect at bounding box center [61, 247] width 34 height 34
click at [94, 239] on icon at bounding box center [94, 239] width 6 height 9
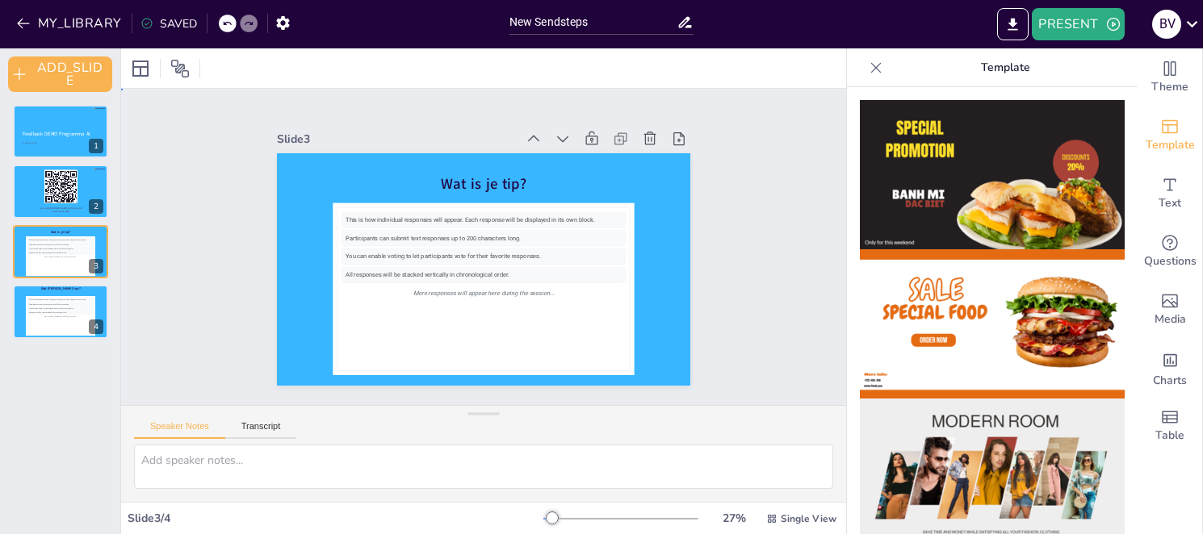
click at [274, 284] on div "Slide 1 Feedback DEMO Programma AI 21 augustus 2025 Slide 2 Go to [URL][DOMAIN_…" at bounding box center [484, 246] width 420 height 565
click at [1079, 23] on button "PRESENT" at bounding box center [1078, 24] width 92 height 32
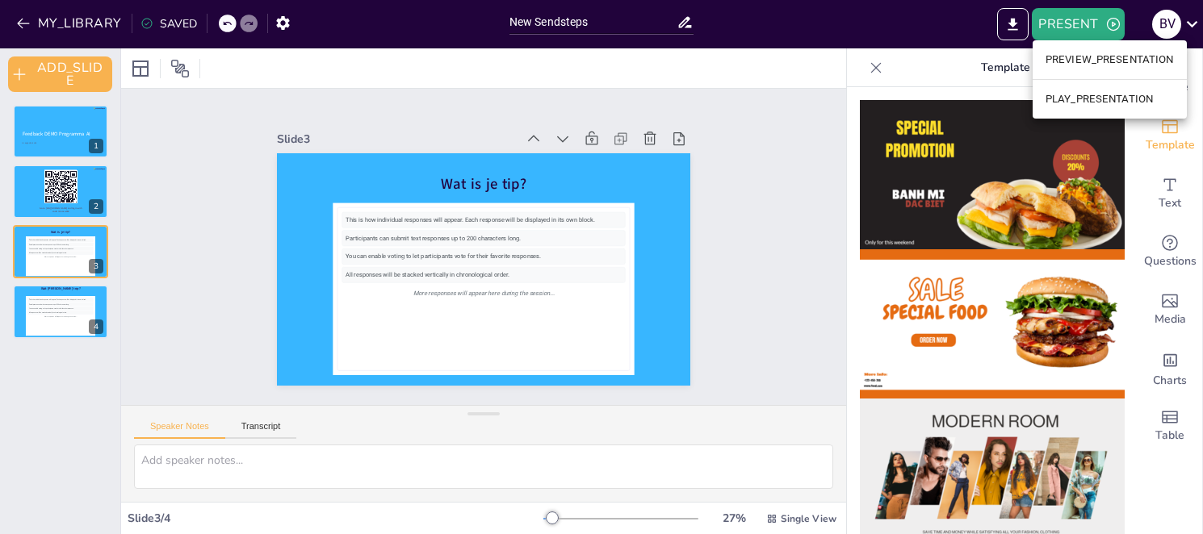
click at [1089, 95] on li "PLAY_PRESENTATION" at bounding box center [1110, 99] width 154 height 26
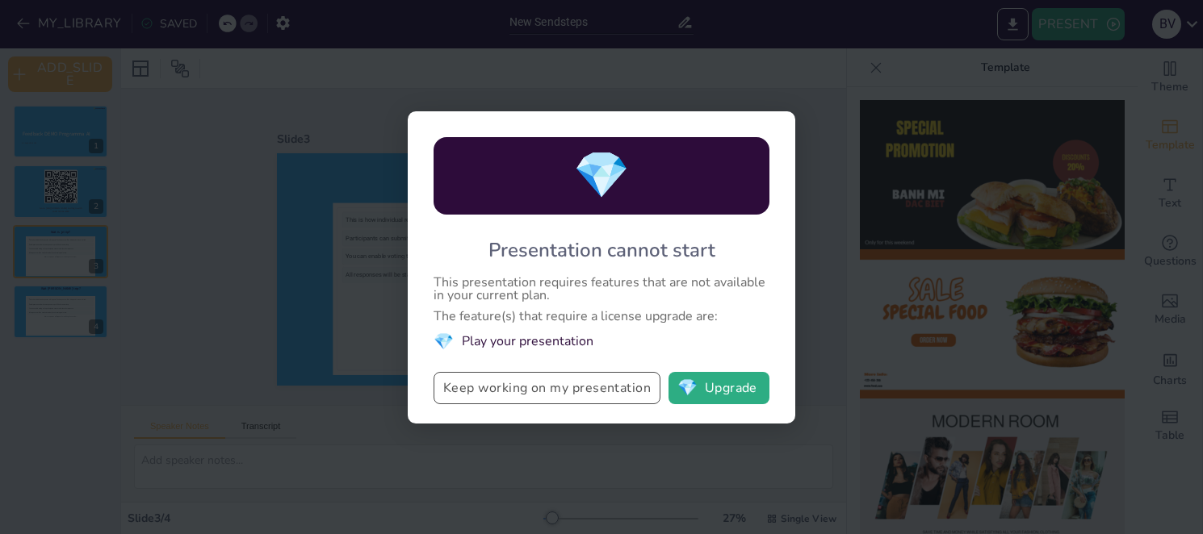
click at [495, 388] on button "Keep working on my presentation" at bounding box center [547, 388] width 227 height 32
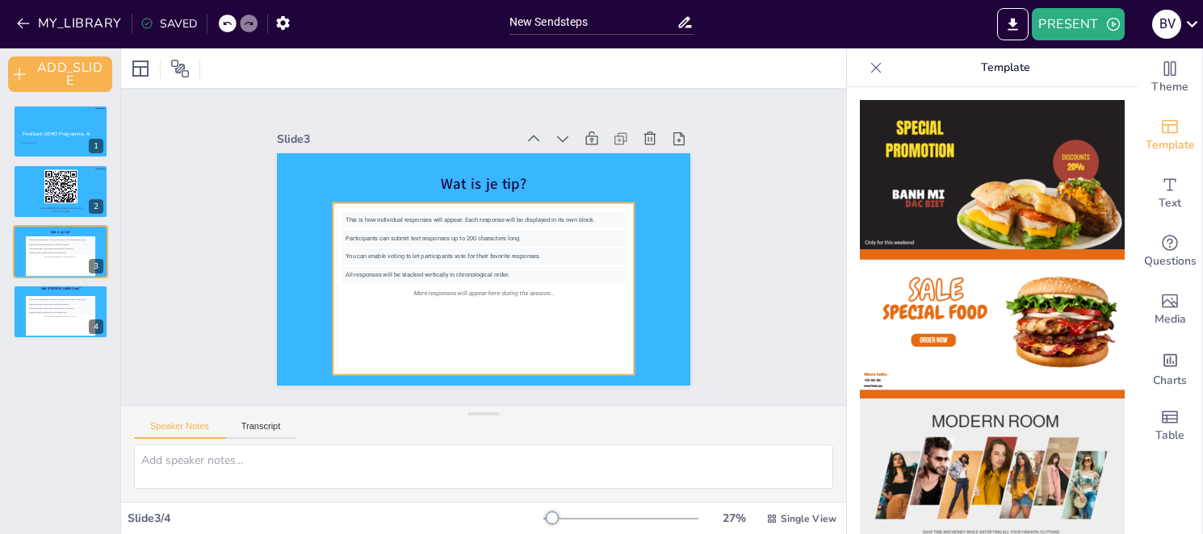
click at [450, 258] on div "You can enable voting to let participants vote for their favorite responses." at bounding box center [477, 253] width 221 height 201
click at [868, 70] on icon at bounding box center [876, 68] width 16 height 16
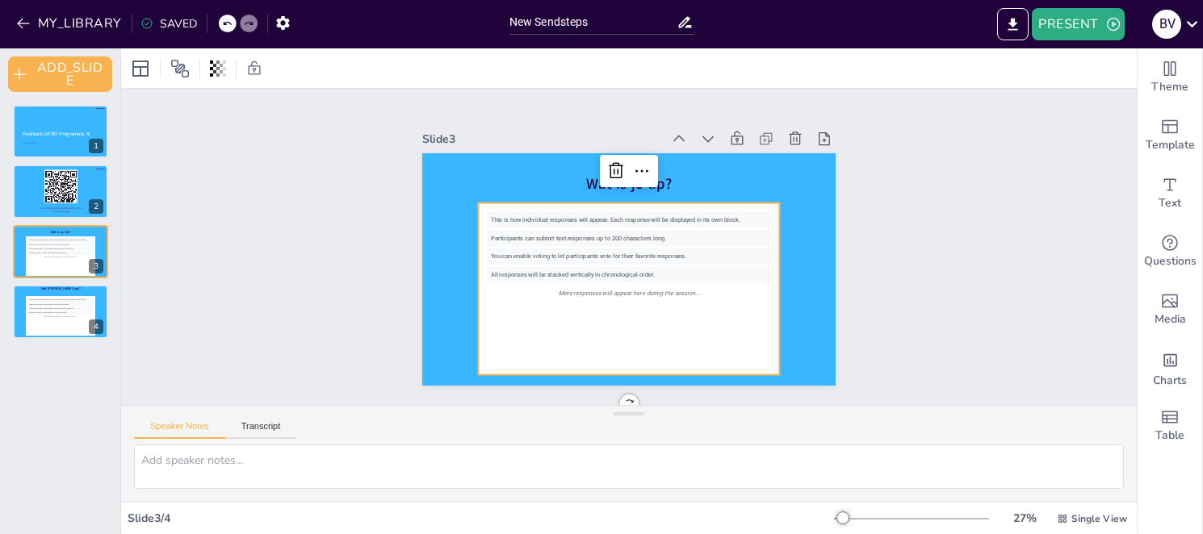
click at [623, 277] on div "This is how individual responses will appear. Each response will be displayed i…" at bounding box center [588, 255] width 210 height 309
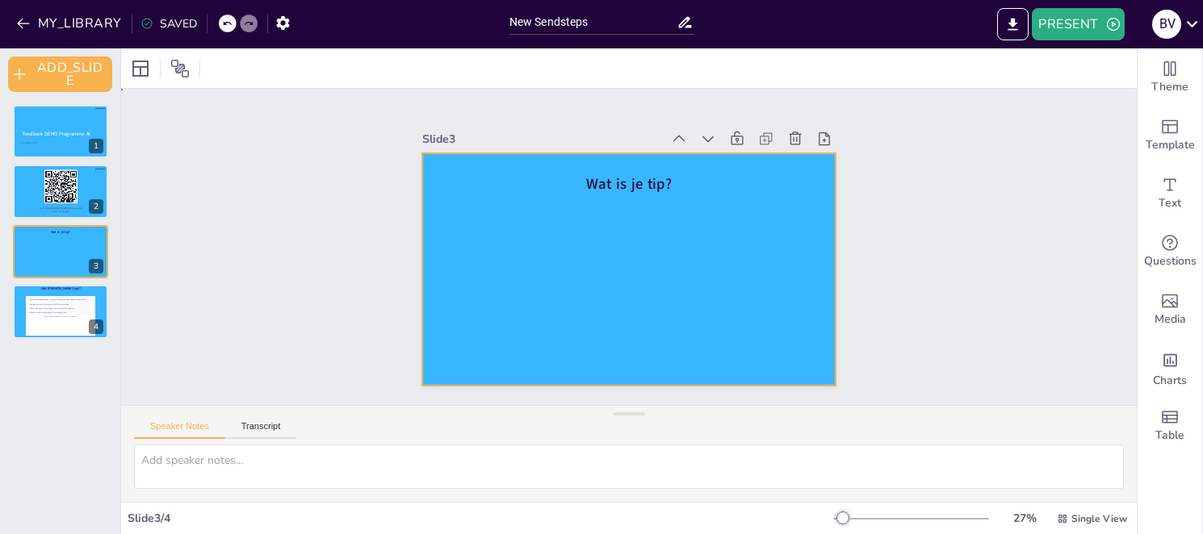
click at [719, 222] on div at bounding box center [607, 239] width 349 height 465
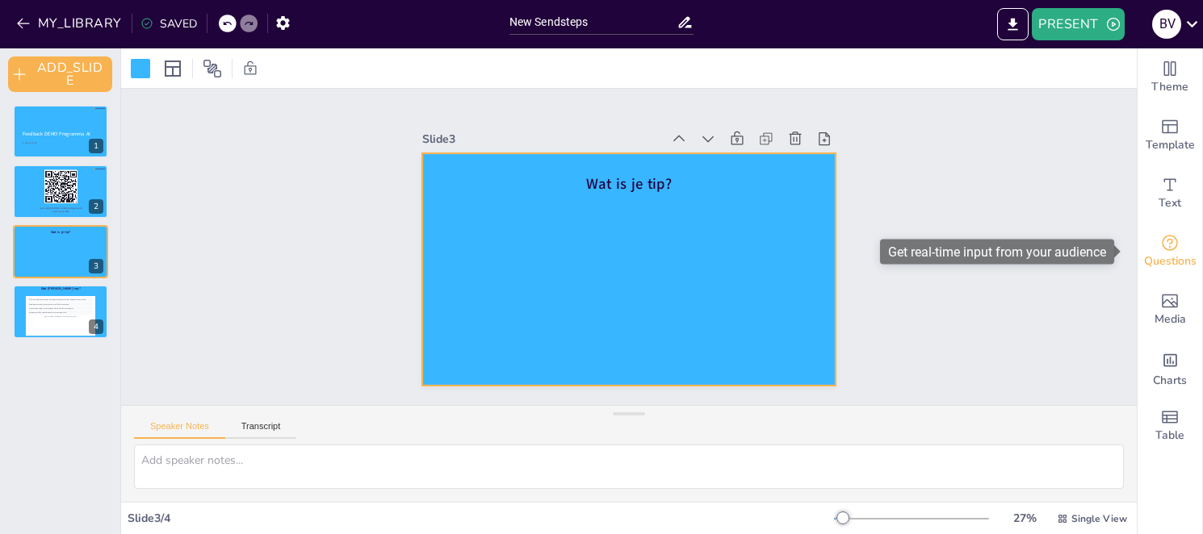
click at [1154, 257] on span "Questions" at bounding box center [1170, 262] width 52 height 18
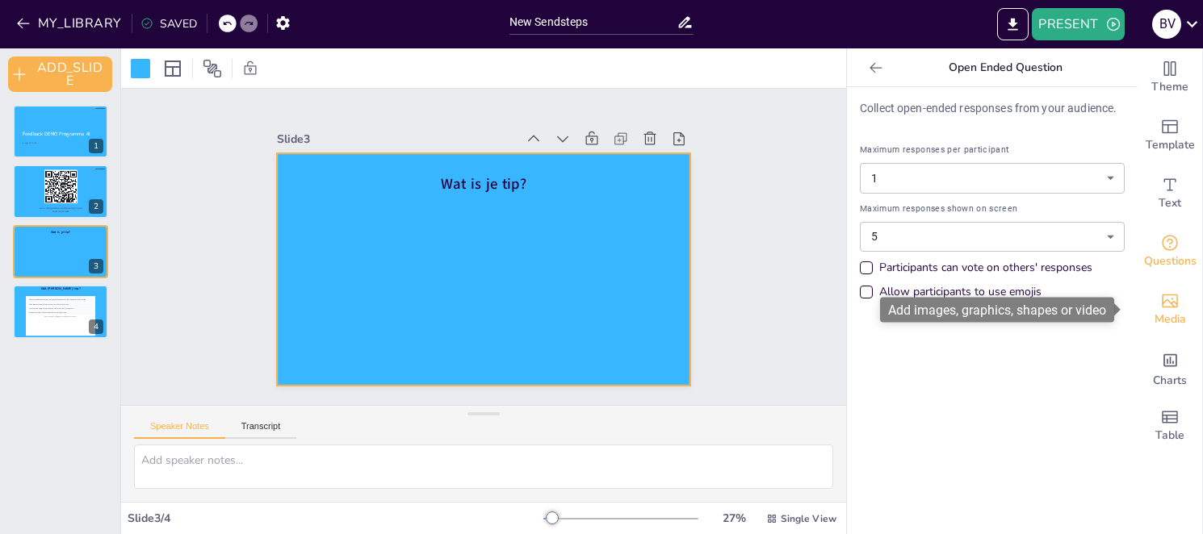
click at [1157, 321] on span "Media" at bounding box center [1170, 320] width 31 height 18
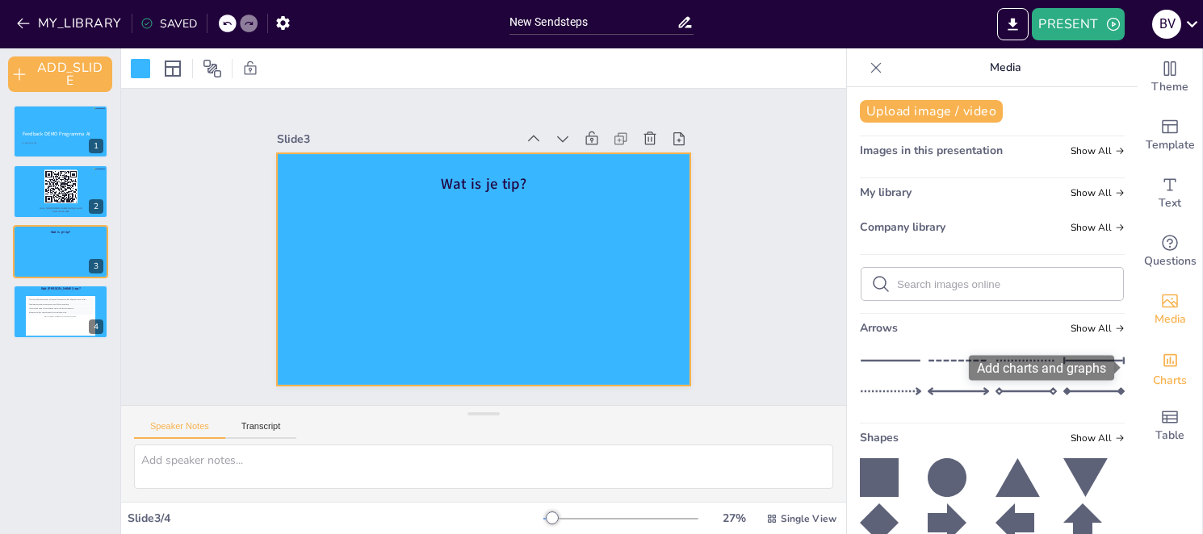
click at [1156, 375] on span "Charts" at bounding box center [1170, 381] width 34 height 18
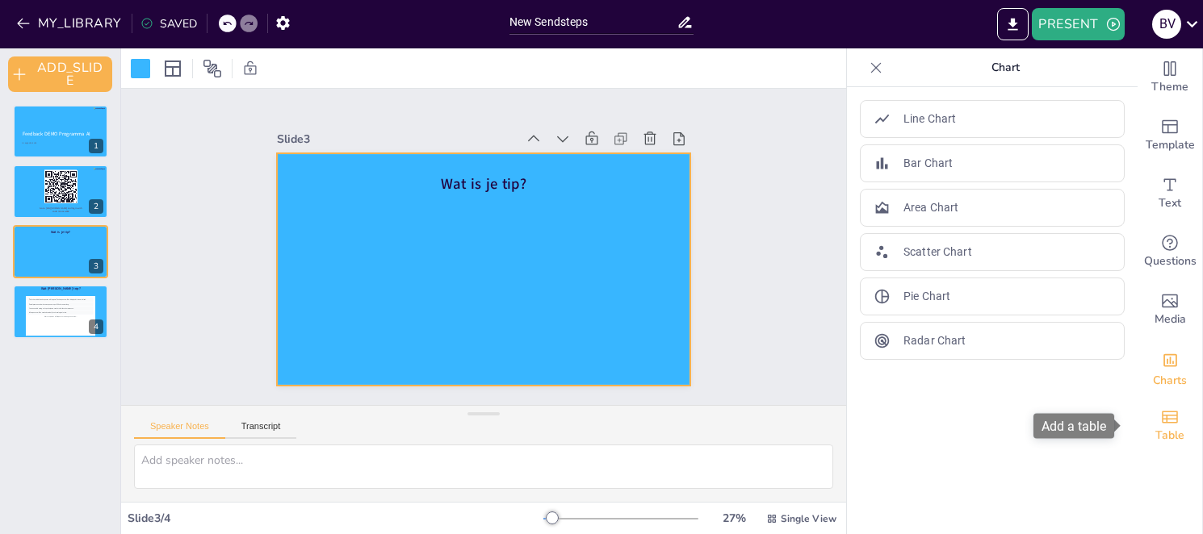
click at [1158, 434] on span "Table" at bounding box center [1169, 436] width 29 height 18
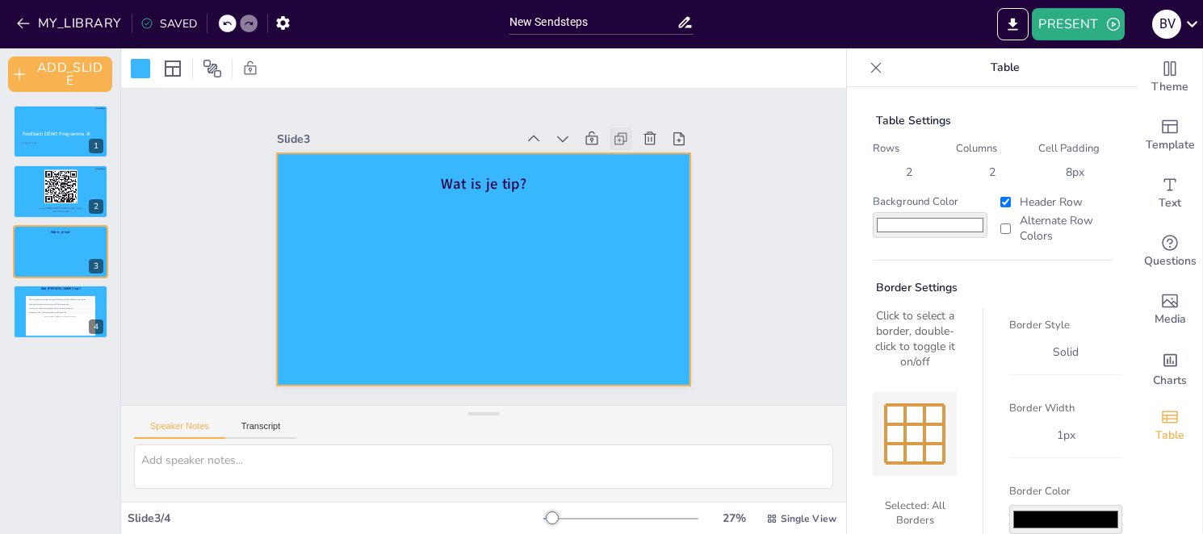
click at [548, 404] on icon at bounding box center [543, 409] width 10 height 10
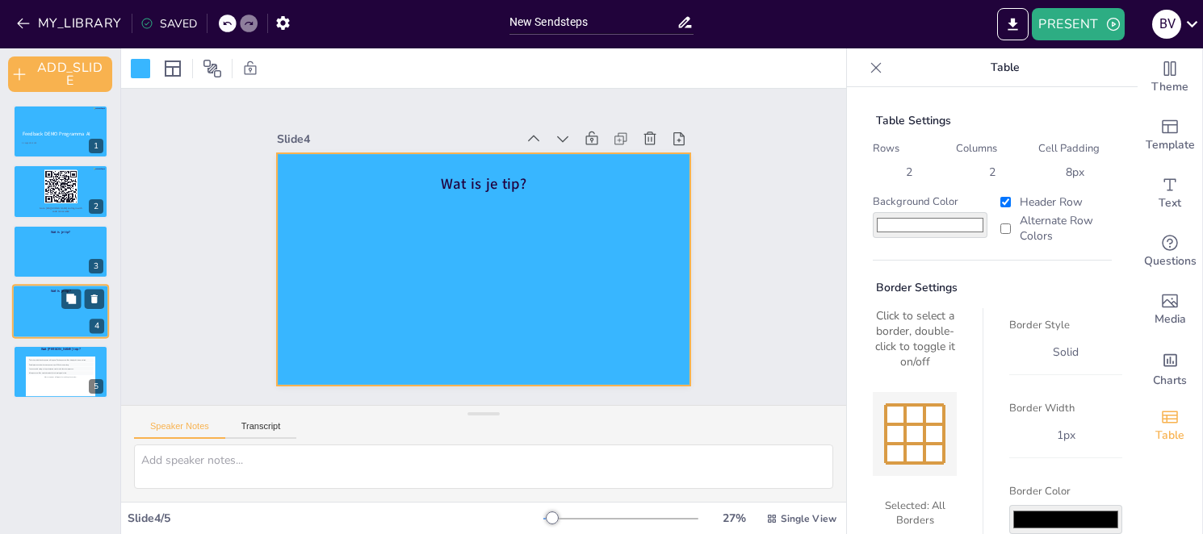
click at [54, 297] on div at bounding box center [60, 311] width 97 height 55
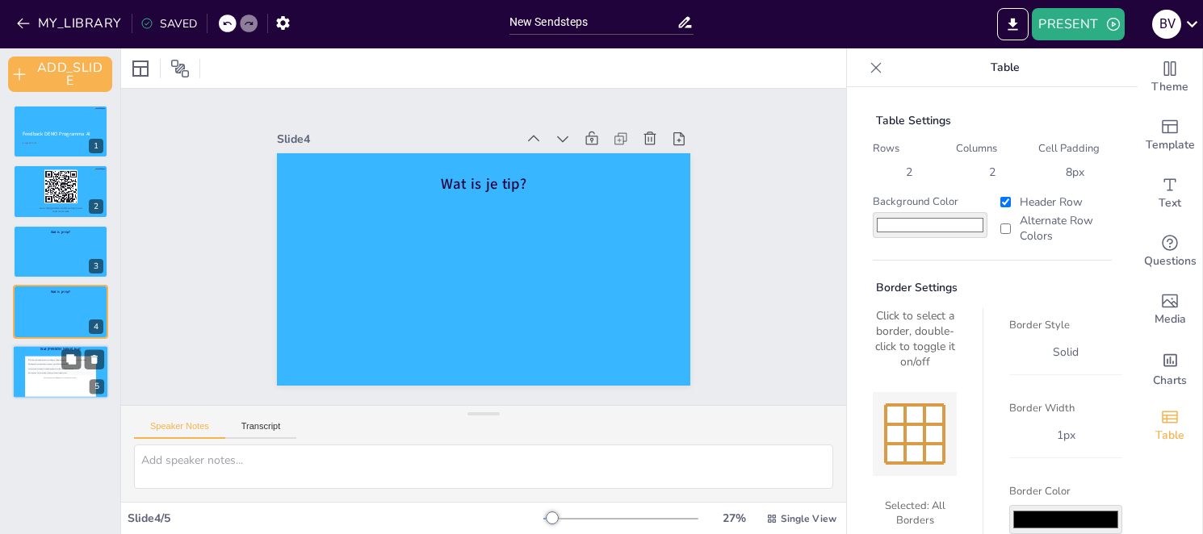
click at [27, 376] on div "More responses will appear here during the session..." at bounding box center [60, 377] width 66 height 4
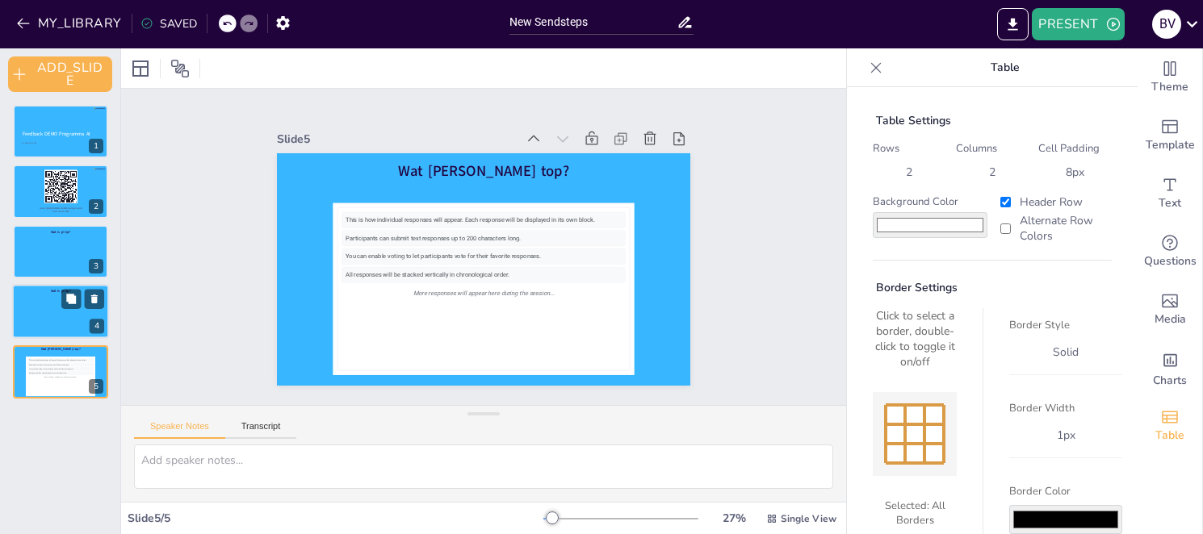
click at [37, 308] on div at bounding box center [60, 311] width 97 height 55
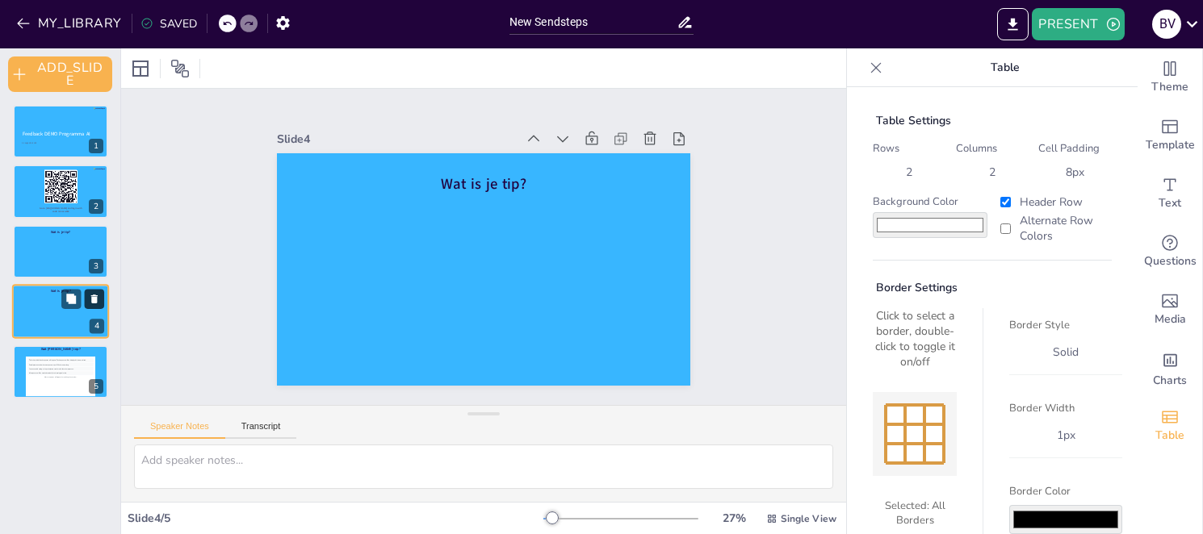
click at [94, 296] on icon at bounding box center [94, 299] width 6 height 9
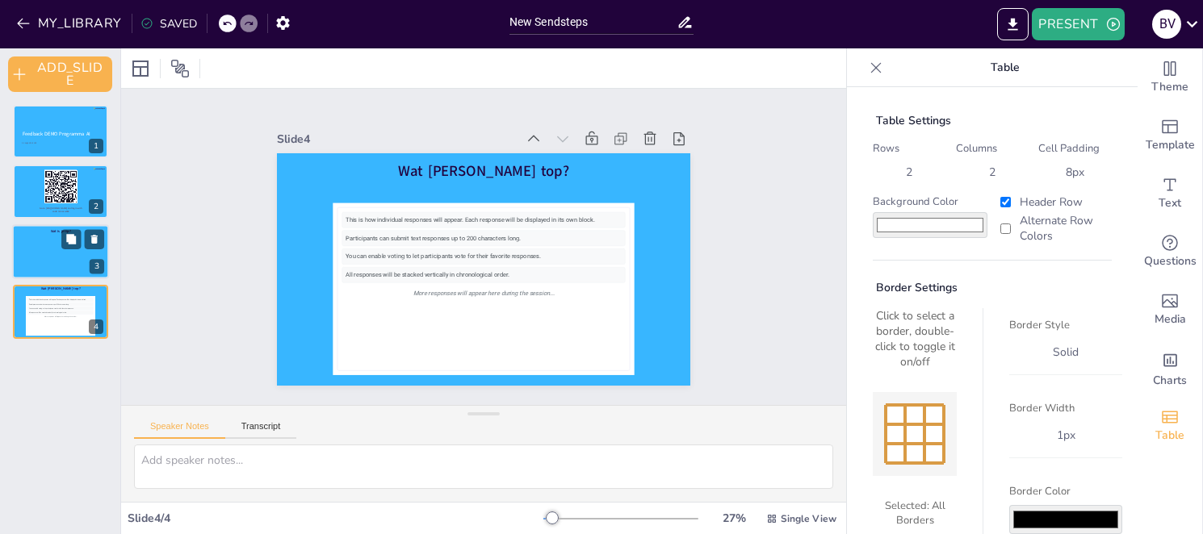
click at [48, 250] on div at bounding box center [60, 251] width 97 height 55
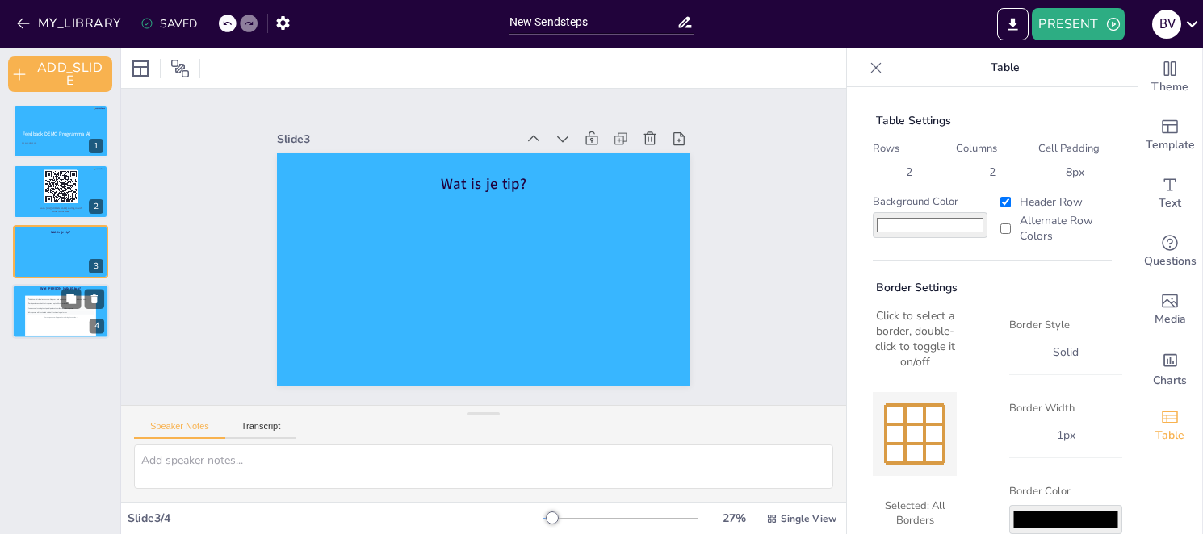
click at [42, 310] on div "You can enable voting to let participants vote for their favorite responses." at bounding box center [60, 309] width 66 height 4
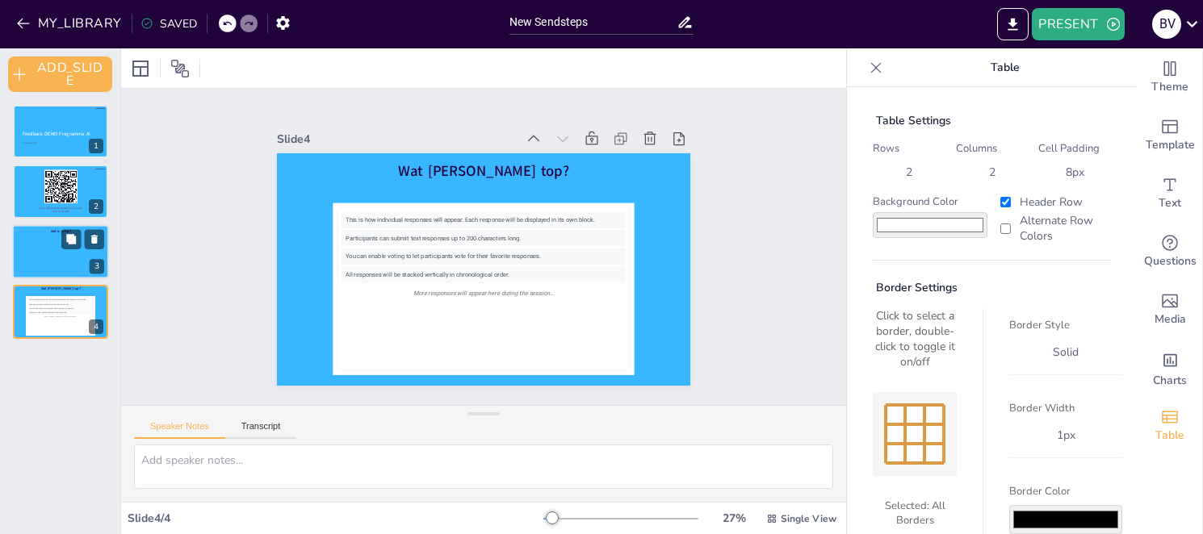
click at [37, 236] on div at bounding box center [60, 251] width 97 height 55
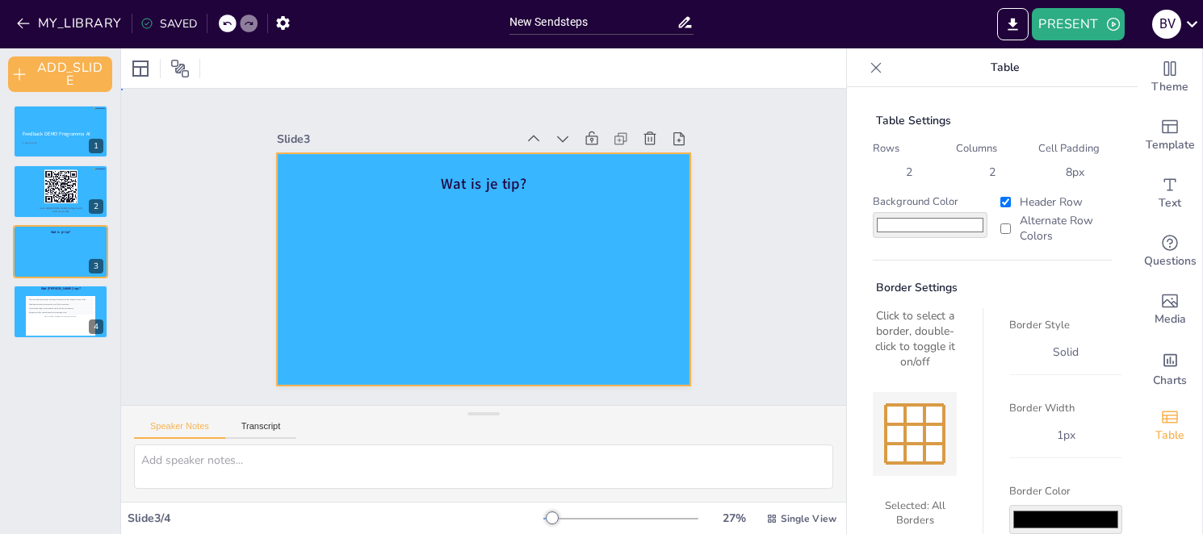
click at [635, 241] on div at bounding box center [472, 227] width 474 height 408
click at [868, 65] on icon at bounding box center [876, 68] width 16 height 16
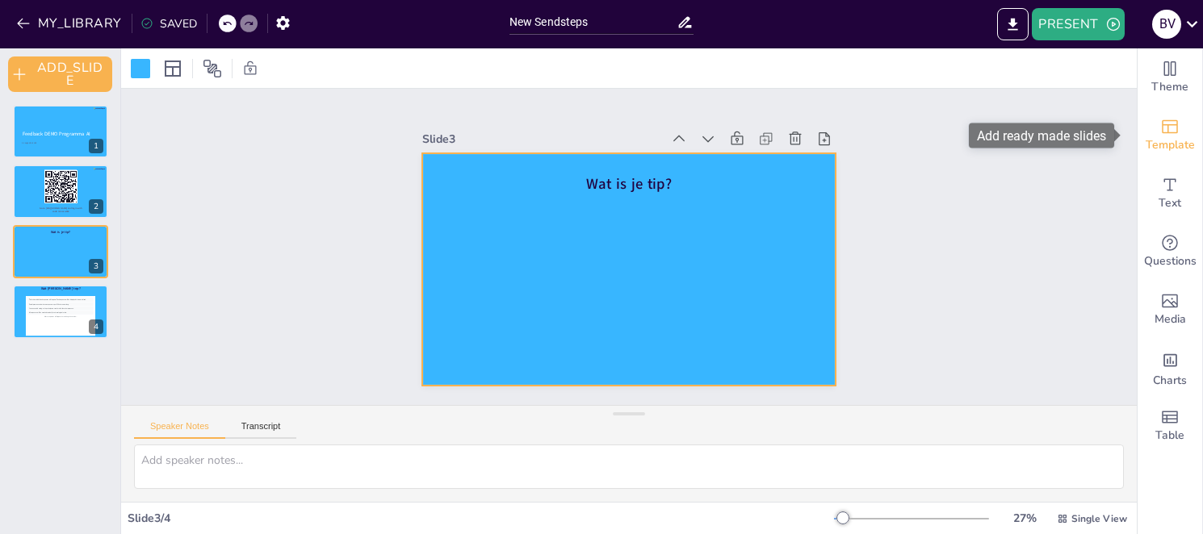
click at [1156, 145] on span "Template" at bounding box center [1170, 145] width 49 height 18
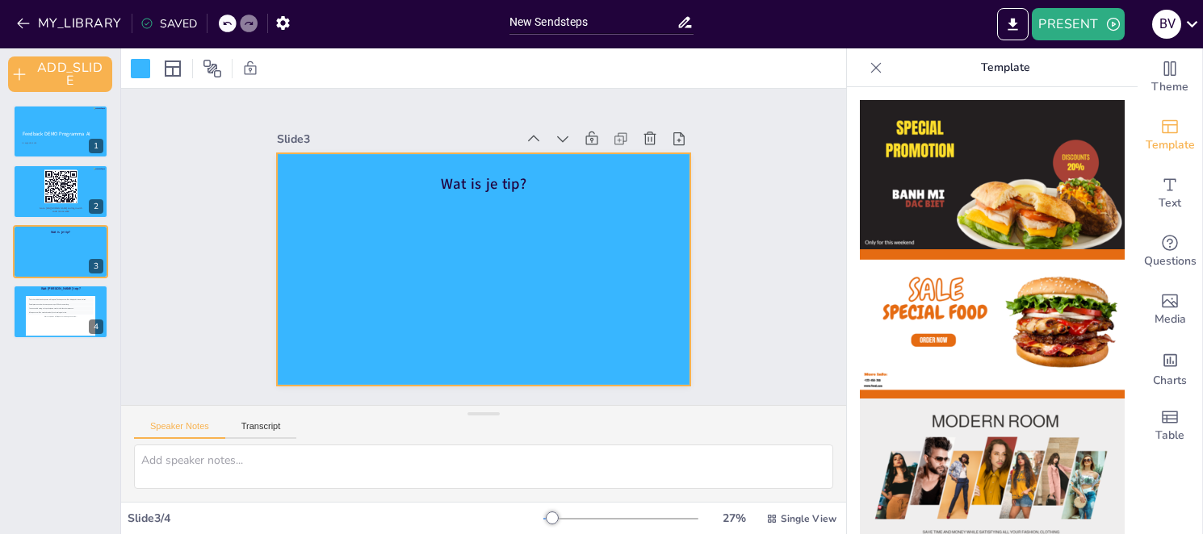
click at [868, 64] on icon at bounding box center [876, 68] width 16 height 16
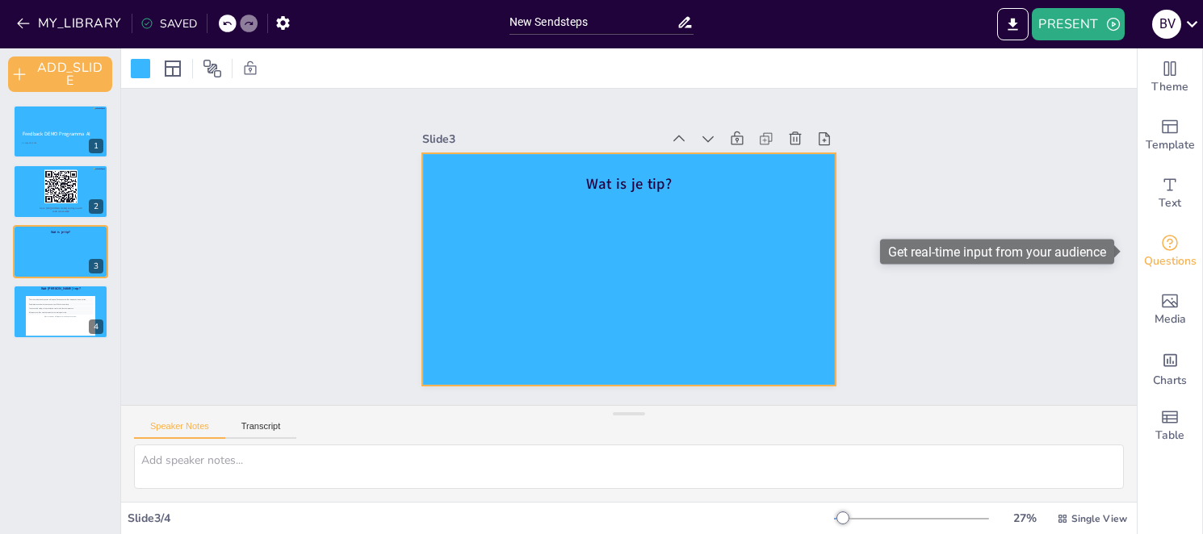
click at [1164, 254] on span "Questions" at bounding box center [1170, 262] width 52 height 18
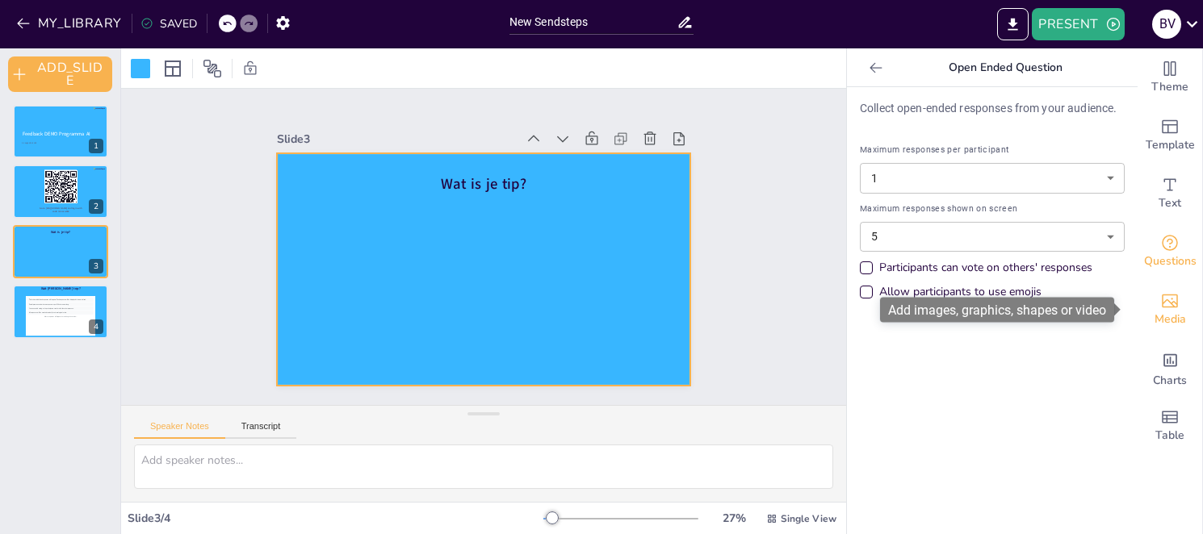
click at [1162, 307] on icon "Add images, graphics, shapes or video" at bounding box center [1170, 302] width 16 height 14
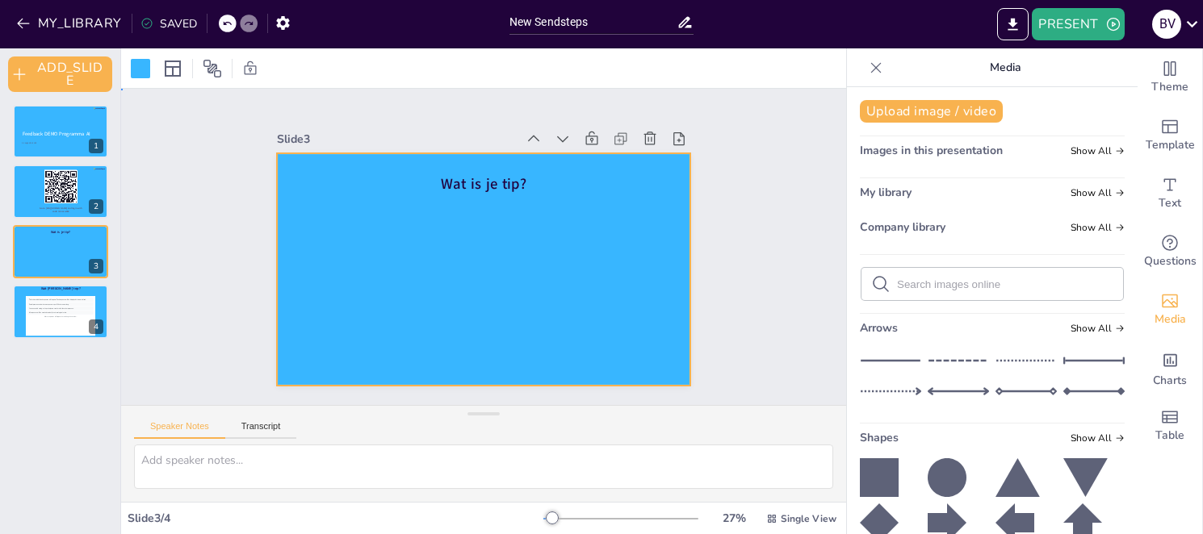
click at [814, 262] on div "Slide 1 Feedback DEMO Programma AI 21 augustus 2025 Slide 2 Go to [URL][DOMAIN_…" at bounding box center [484, 247] width 773 height 682
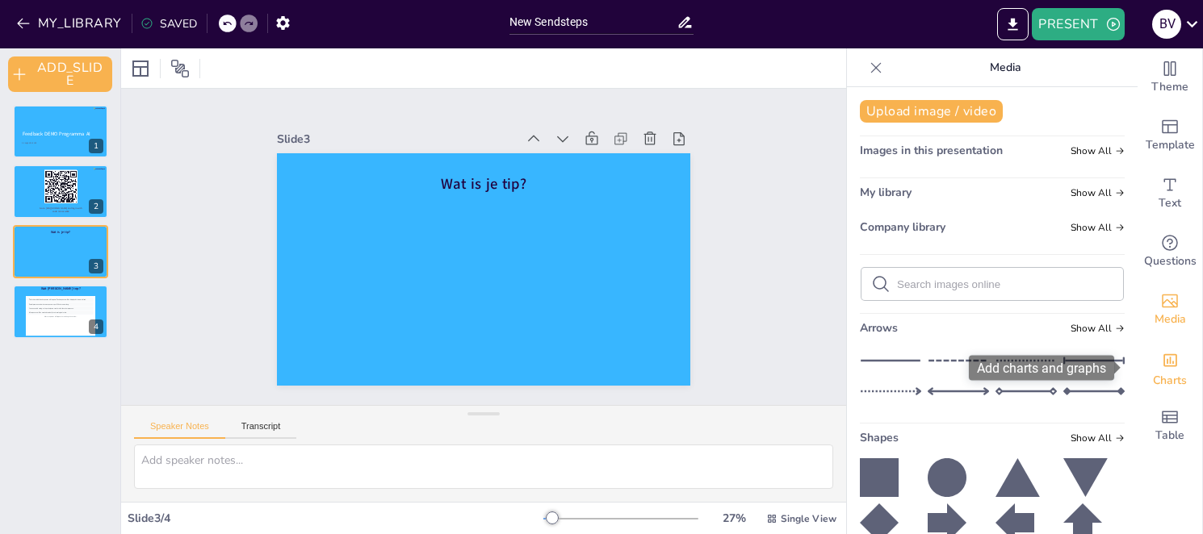
click at [1173, 363] on div "Charts" at bounding box center [1170, 368] width 65 height 58
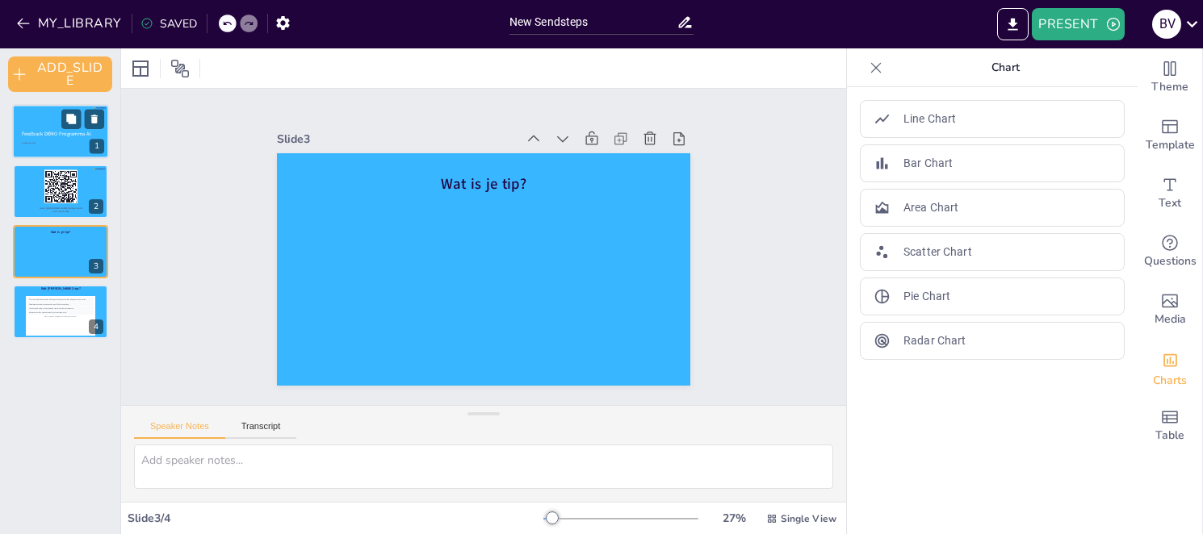
click at [47, 132] on span "Feedback DEMO Programma AI" at bounding box center [56, 134] width 69 height 7
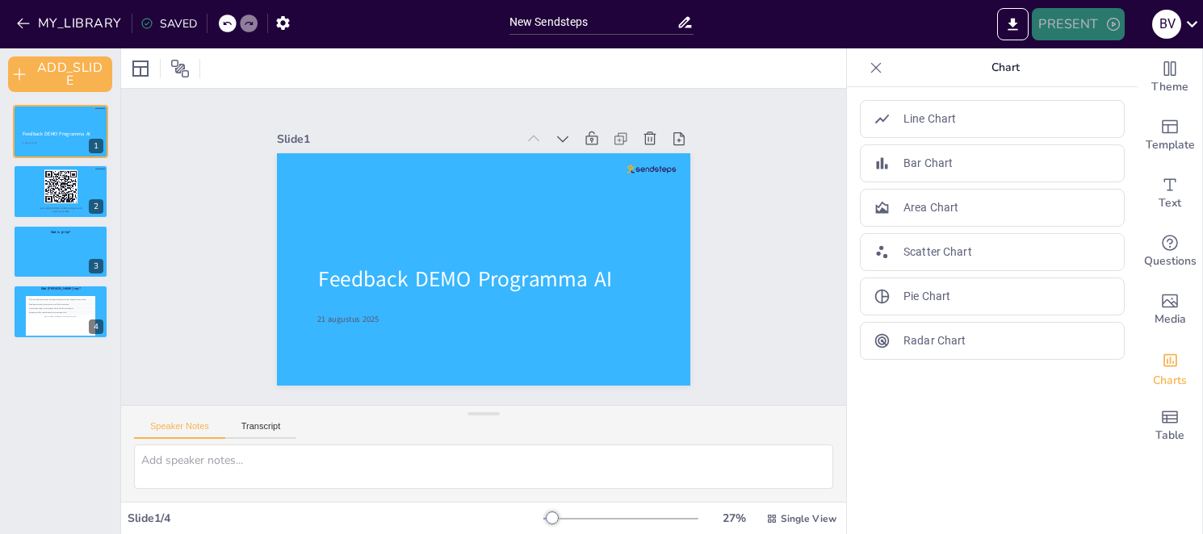
click at [1050, 27] on button "PRESENT" at bounding box center [1078, 24] width 92 height 32
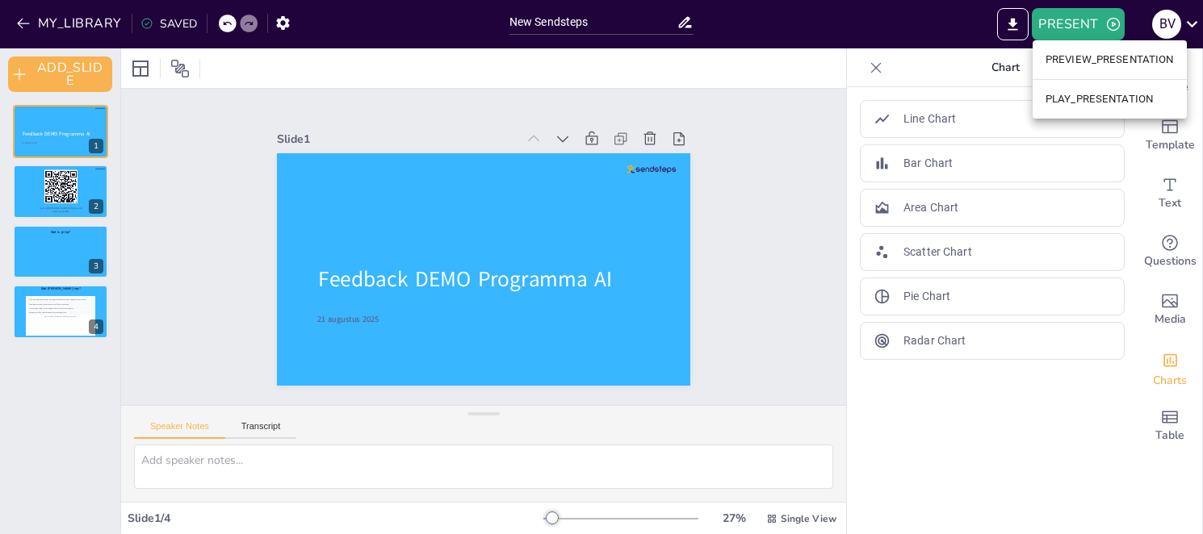
click at [1078, 102] on li "PLAY_PRESENTATION" at bounding box center [1110, 99] width 154 height 26
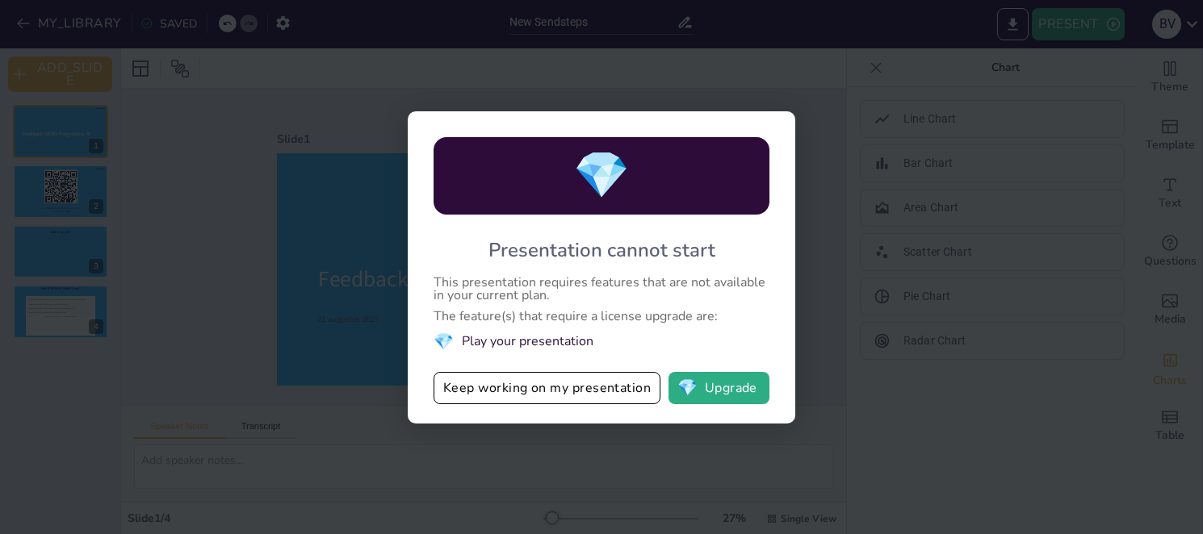
click at [520, 347] on li "💎 Play your presentation" at bounding box center [602, 342] width 336 height 22
click at [520, 345] on li "💎 Play your presentation" at bounding box center [602, 342] width 336 height 22
click at [509, 342] on li "💎 Play your presentation" at bounding box center [602, 342] width 336 height 22
click at [515, 316] on div "The feature(s) that require a license upgrade are:" at bounding box center [602, 316] width 336 height 13
click at [505, 380] on button "Keep working on my presentation" at bounding box center [547, 388] width 227 height 32
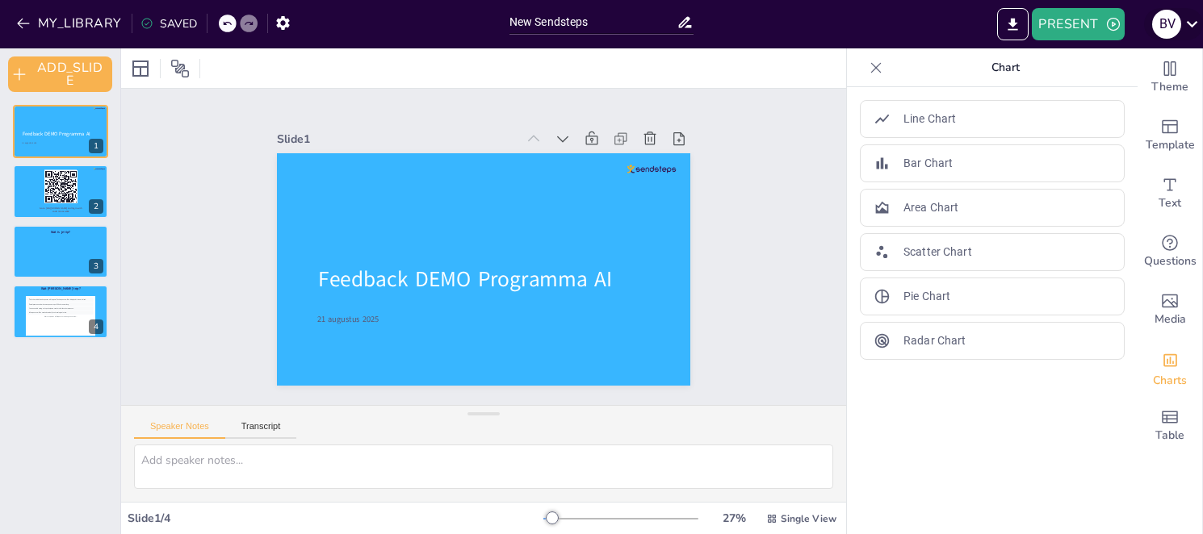
click at [1184, 28] on icon at bounding box center [1192, 24] width 22 height 22
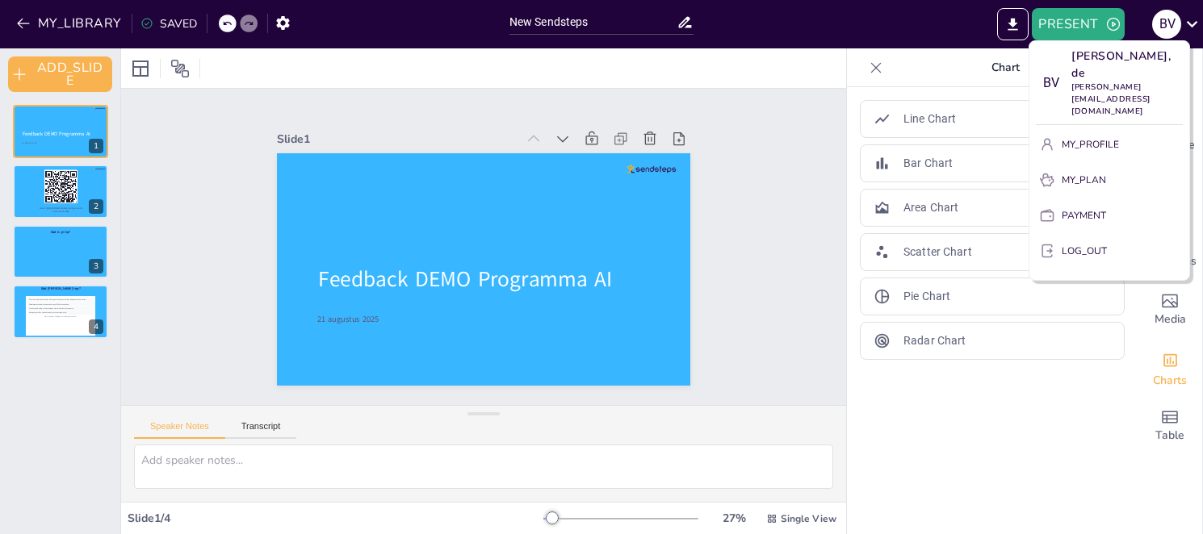
click at [723, 66] on div at bounding box center [601, 267] width 1203 height 534
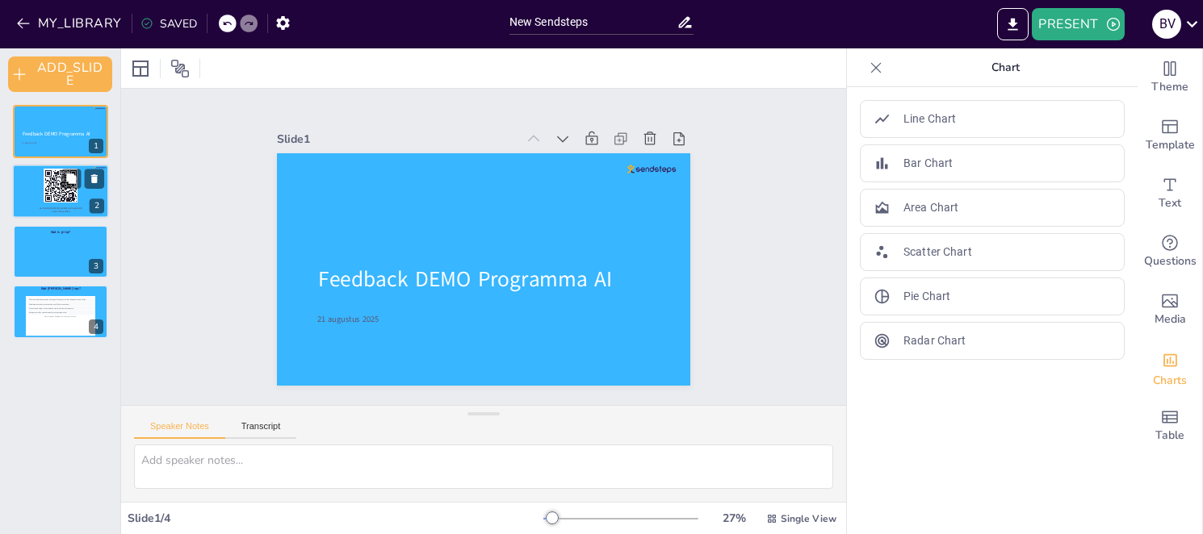
click at [32, 201] on div at bounding box center [60, 192] width 97 height 55
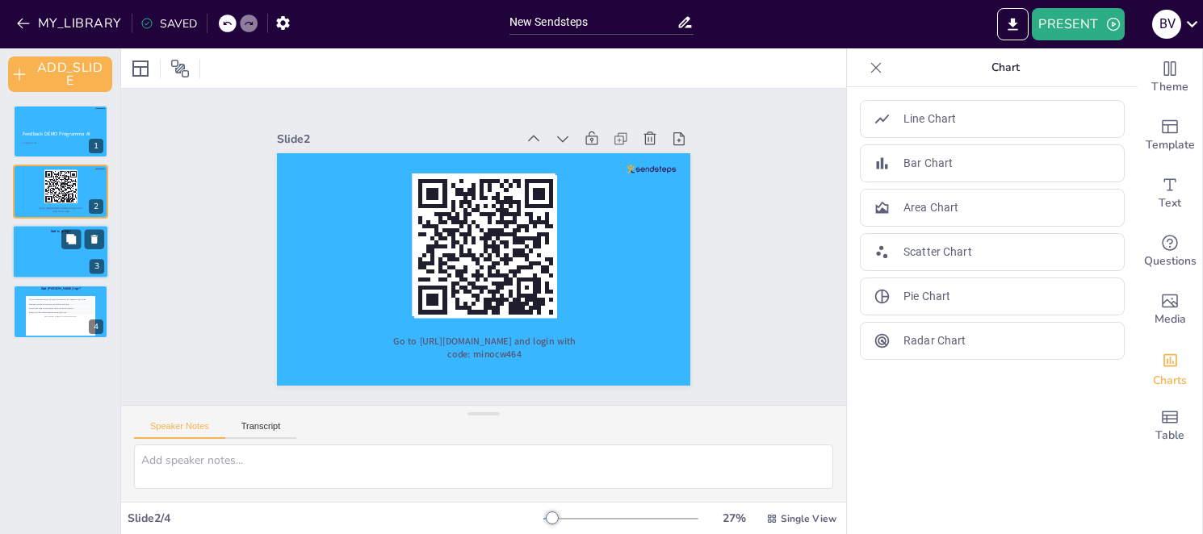
click at [49, 263] on div at bounding box center [60, 251] width 97 height 55
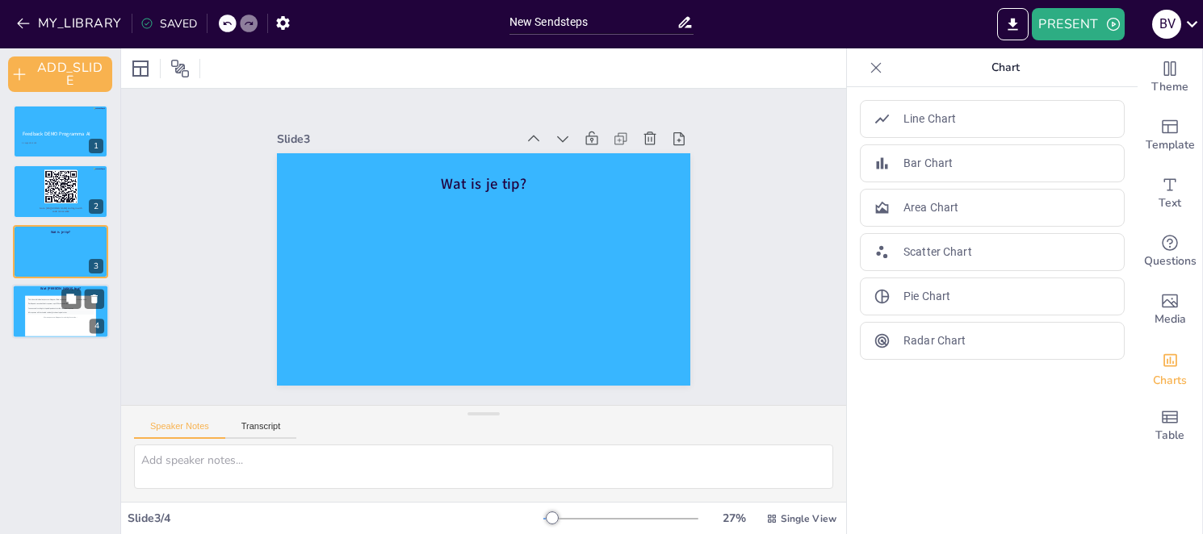
click at [43, 324] on div "This is how individual responses will appear. Each response will be displayed i…" at bounding box center [60, 317] width 66 height 36
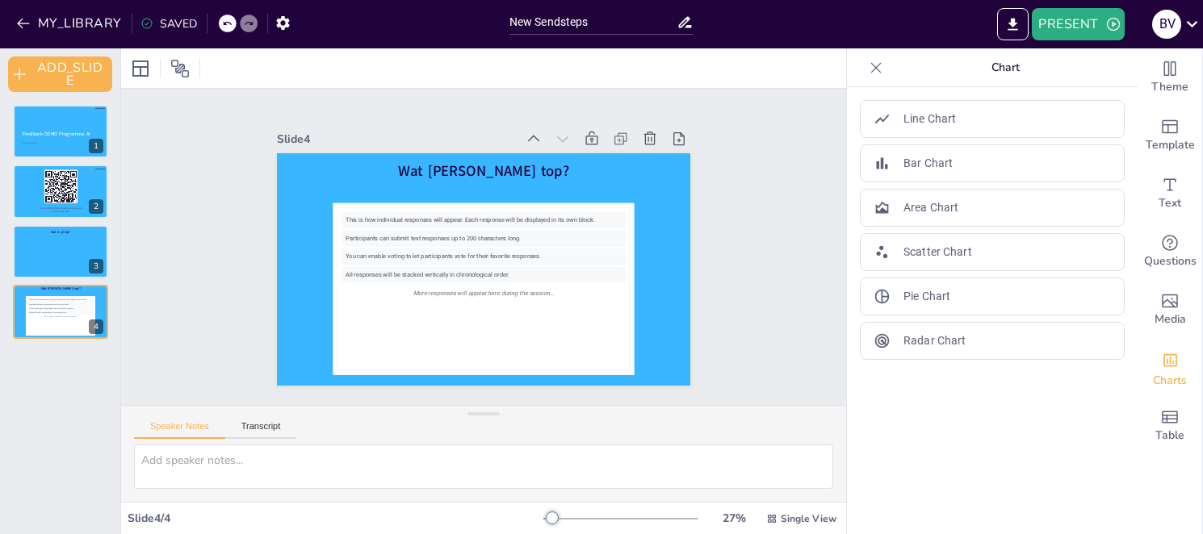
click at [446, 282] on div "More responses will appear here during the session..." at bounding box center [523, 224] width 155 height 254
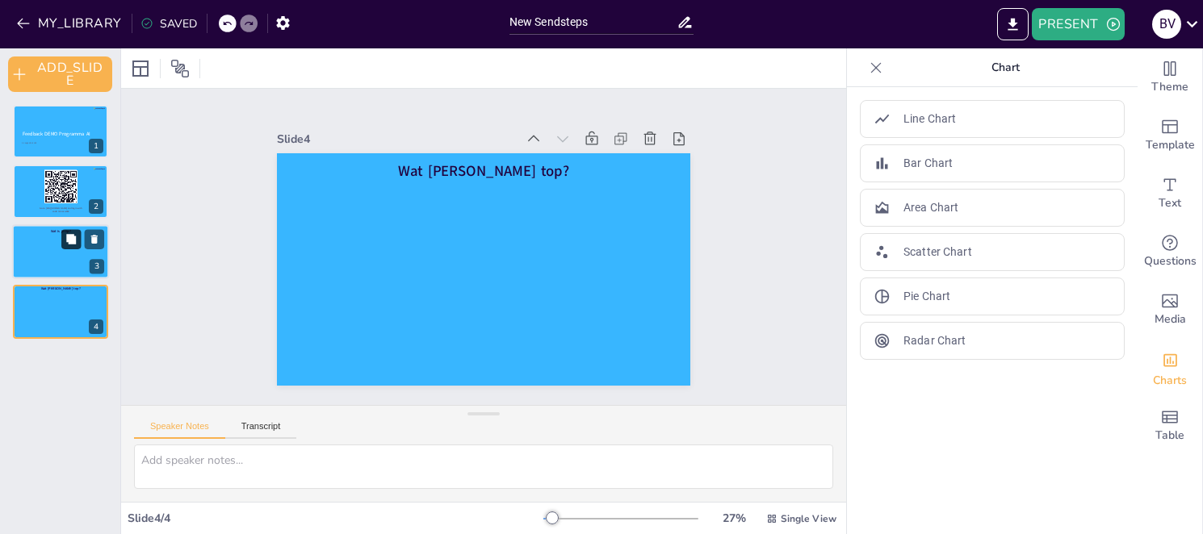
click at [69, 246] on button at bounding box center [70, 238] width 19 height 19
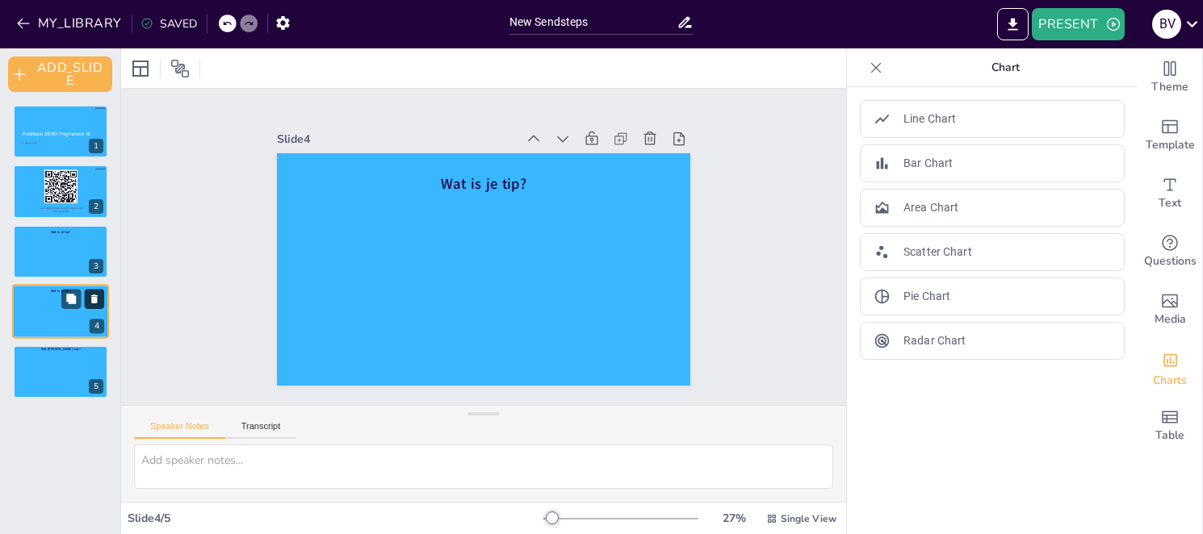
click at [90, 296] on icon at bounding box center [94, 299] width 11 height 11
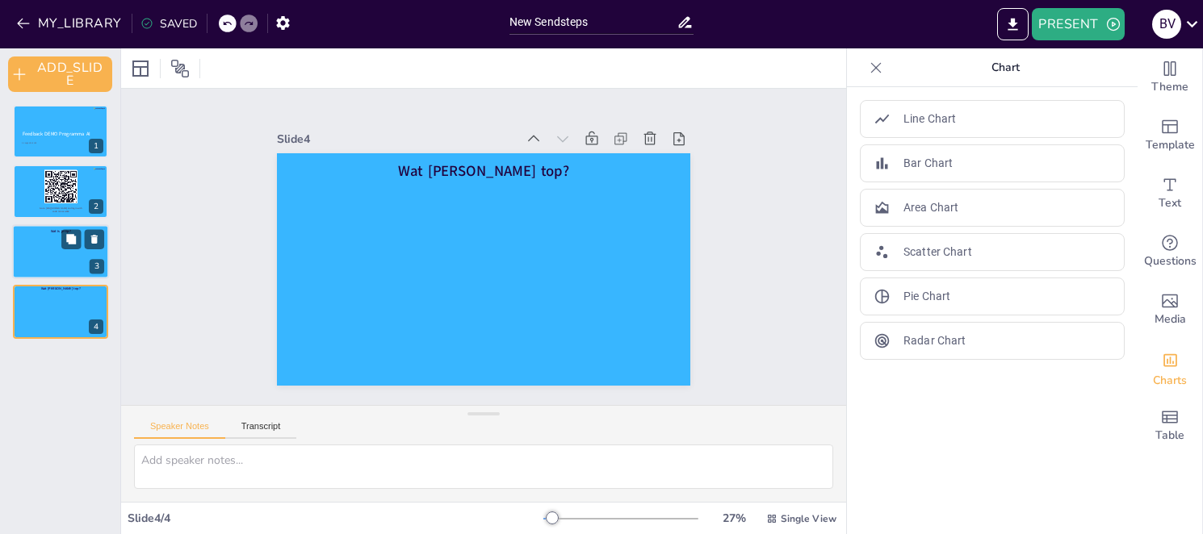
click at [47, 258] on div at bounding box center [60, 251] width 97 height 55
click at [19, 243] on div at bounding box center [60, 251] width 97 height 55
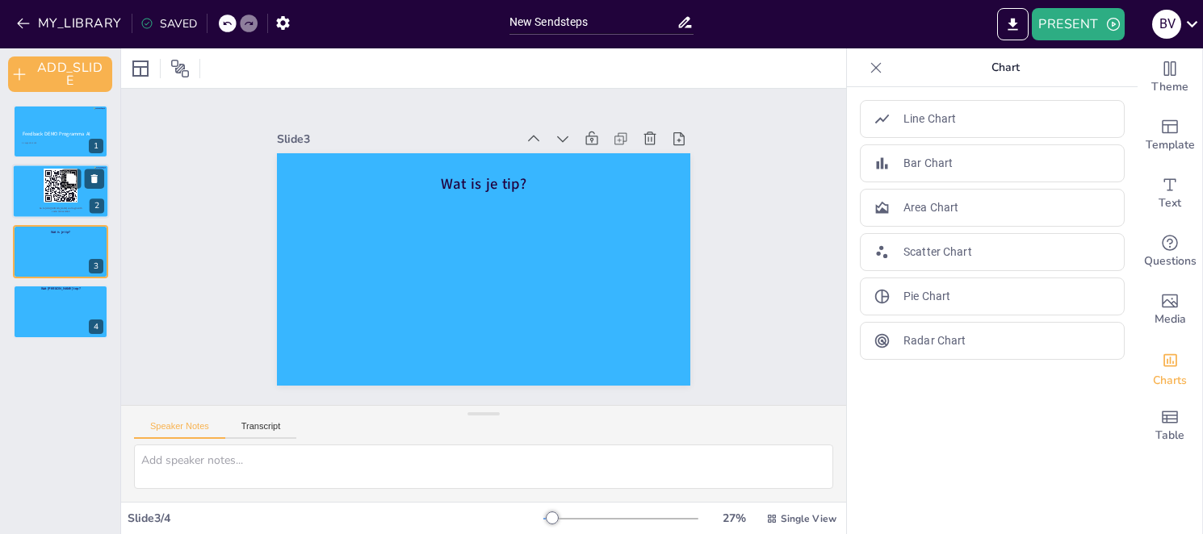
click at [36, 203] on div at bounding box center [60, 192] width 97 height 55
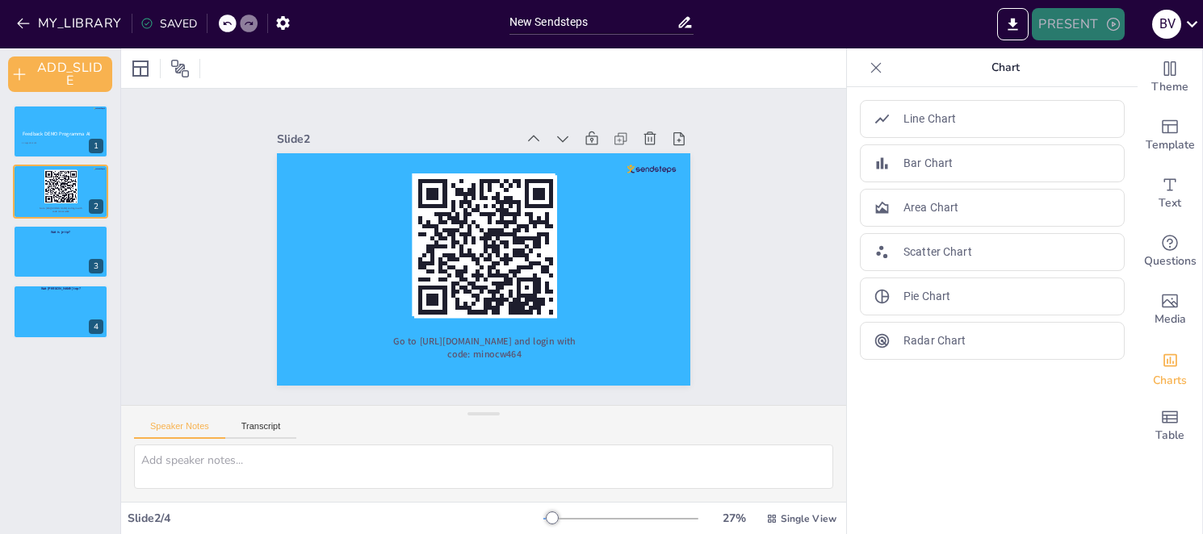
click at [1075, 23] on button "PRESENT" at bounding box center [1078, 24] width 92 height 32
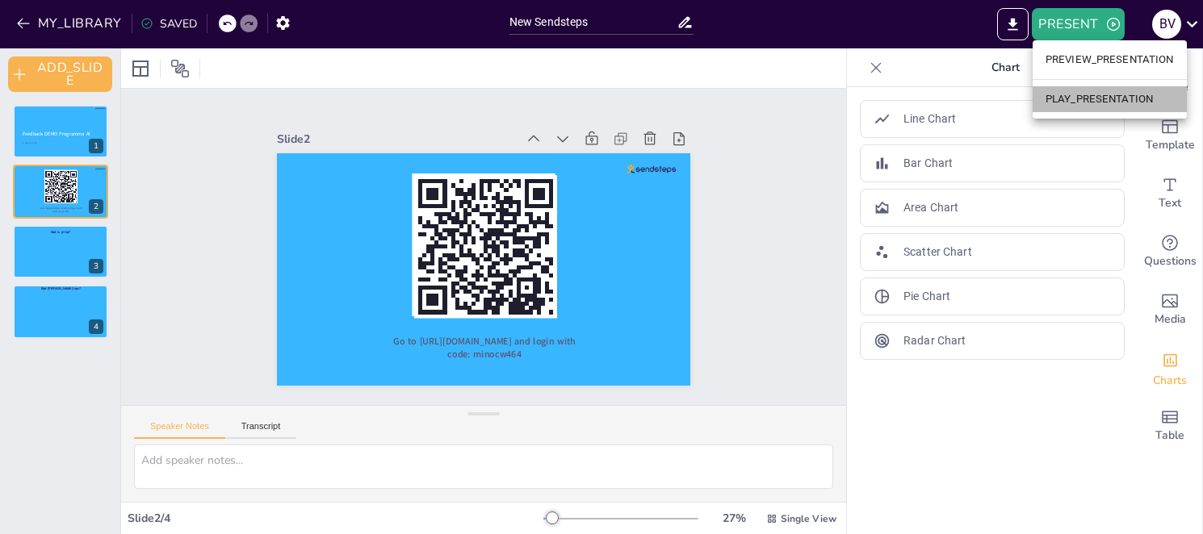
click at [1063, 93] on li "PLAY_PRESENTATION" at bounding box center [1110, 99] width 154 height 26
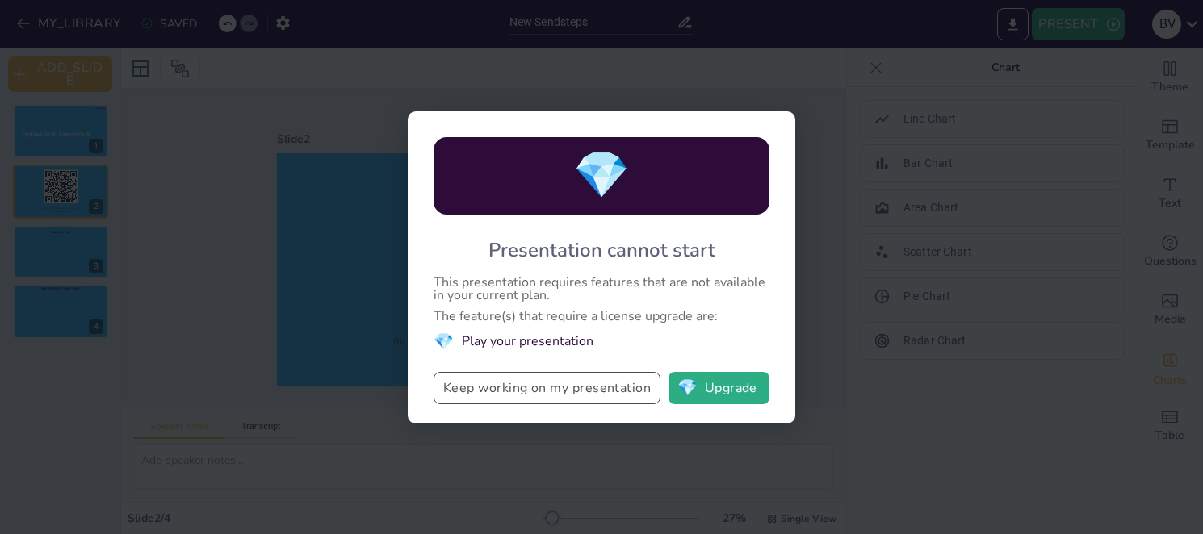
click at [549, 395] on button "Keep working on my presentation" at bounding box center [547, 388] width 227 height 32
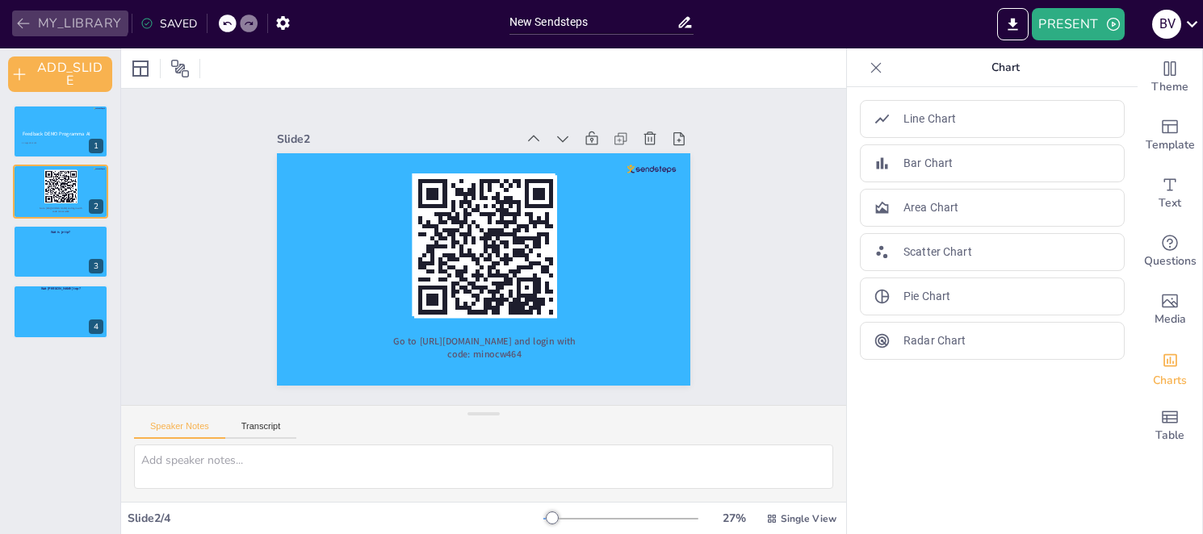
click at [64, 11] on button "MY_LIBRARY" at bounding box center [70, 23] width 116 height 26
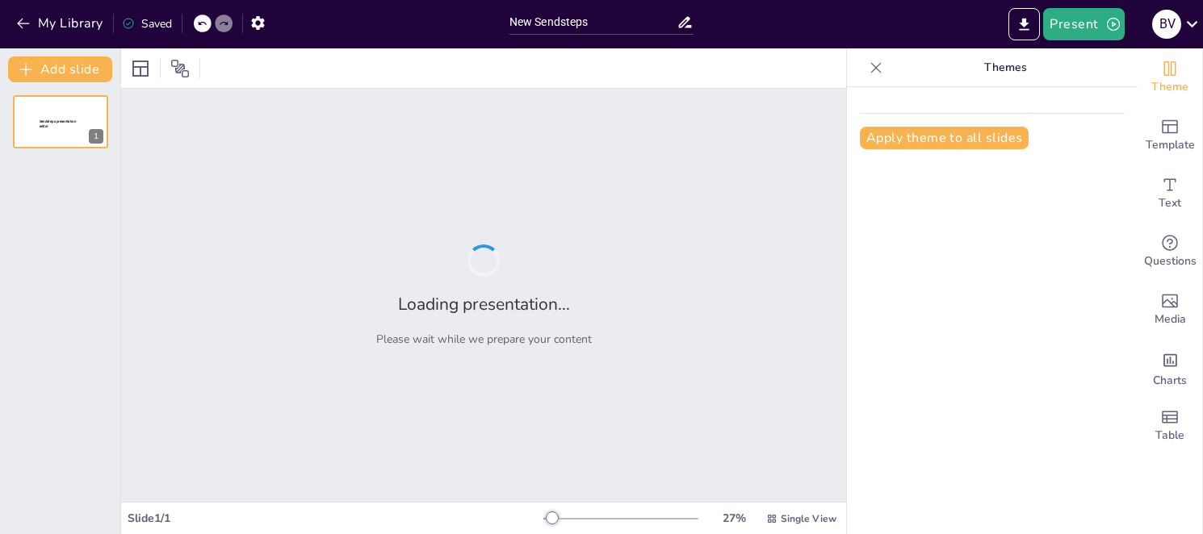
type input "New Sendsteps"
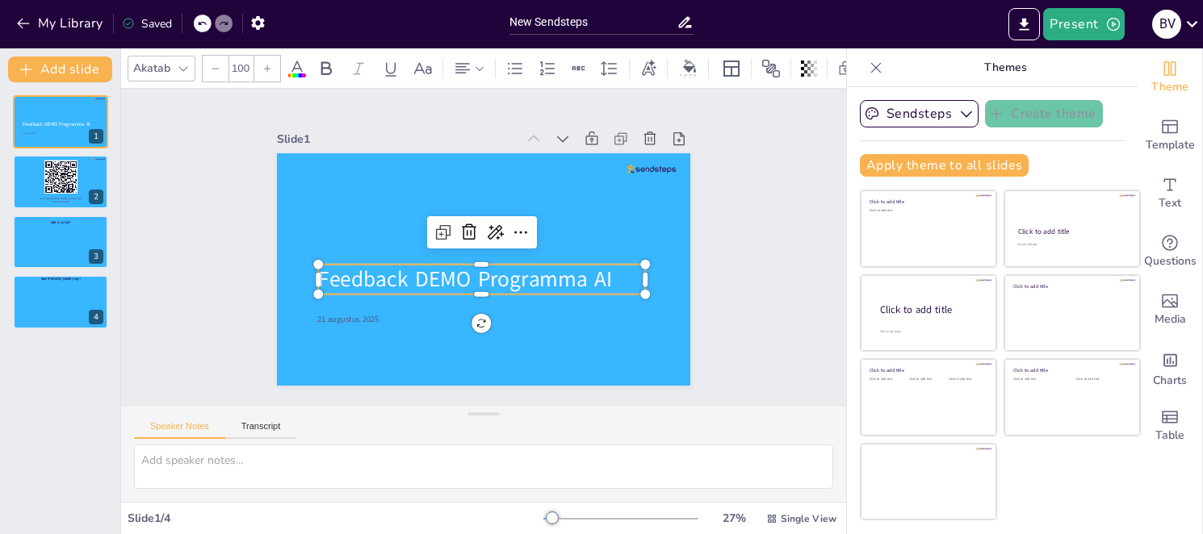
click at [484, 264] on span "Feedback DEMO Programma AI" at bounding box center [456, 272] width 288 height 119
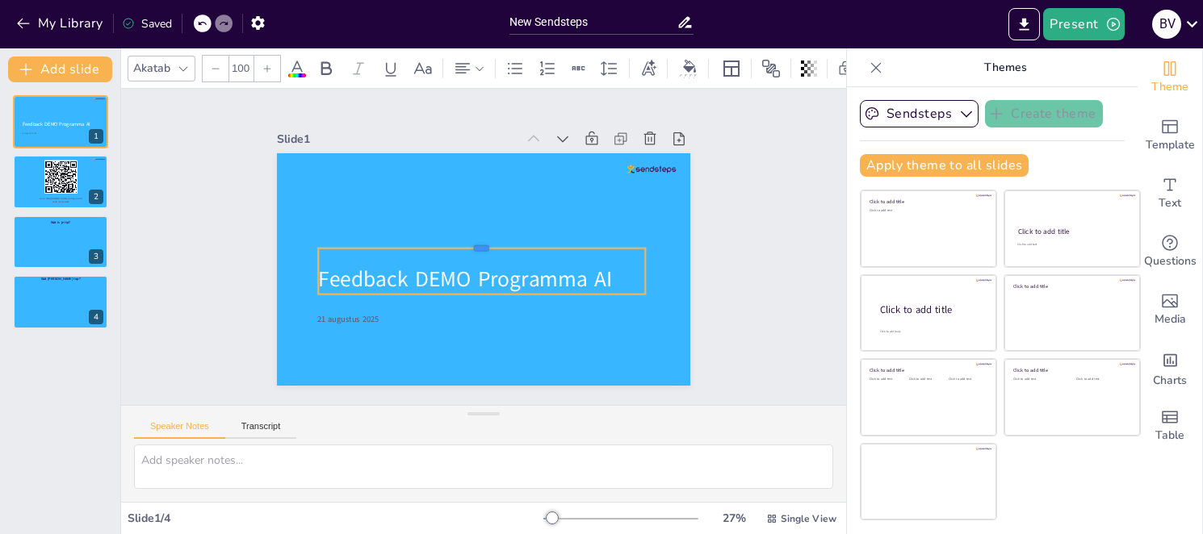
click at [503, 237] on div at bounding box center [482, 241] width 326 height 47
drag, startPoint x: 468, startPoint y: 241, endPoint x: 469, endPoint y: 251, distance: 9.7
click at [469, 251] on div at bounding box center [481, 251] width 326 height 47
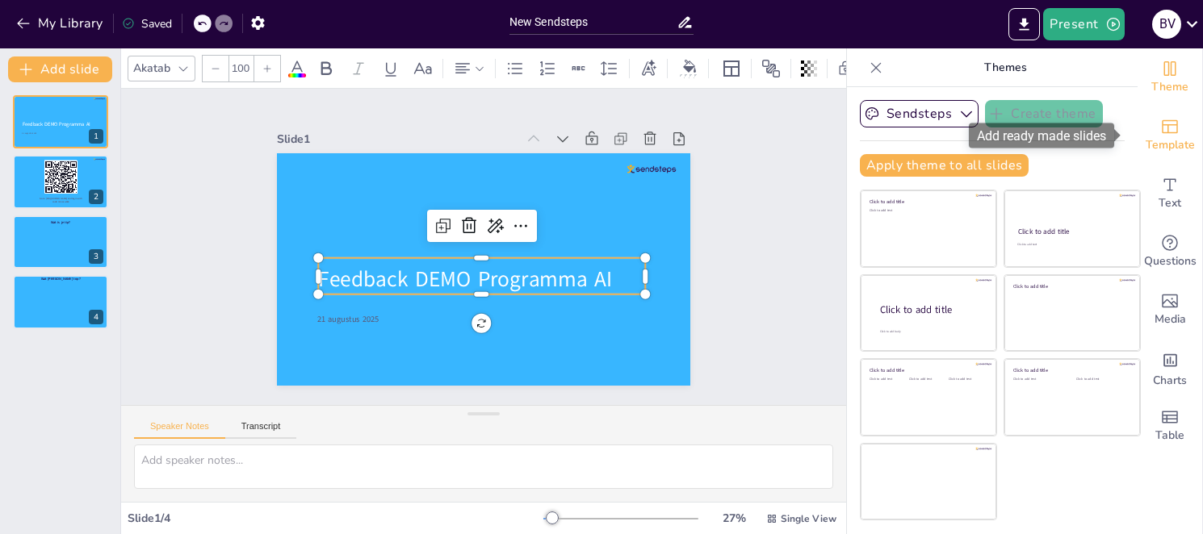
click at [1163, 142] on span "Template" at bounding box center [1170, 145] width 49 height 18
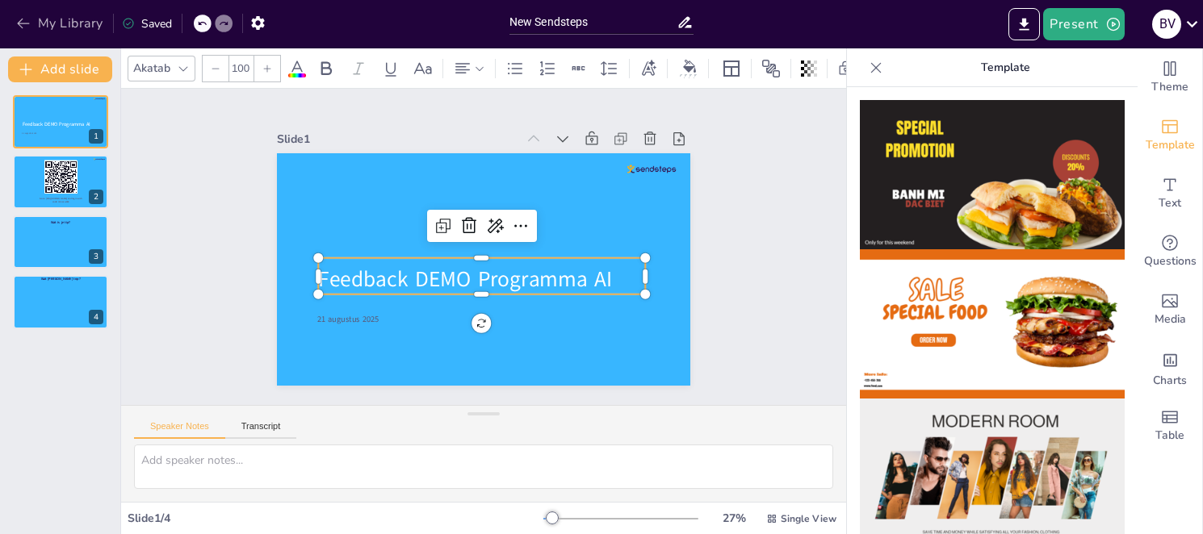
click at [40, 31] on button "My Library" at bounding box center [61, 23] width 98 height 26
